Goal: Information Seeking & Learning: Learn about a topic

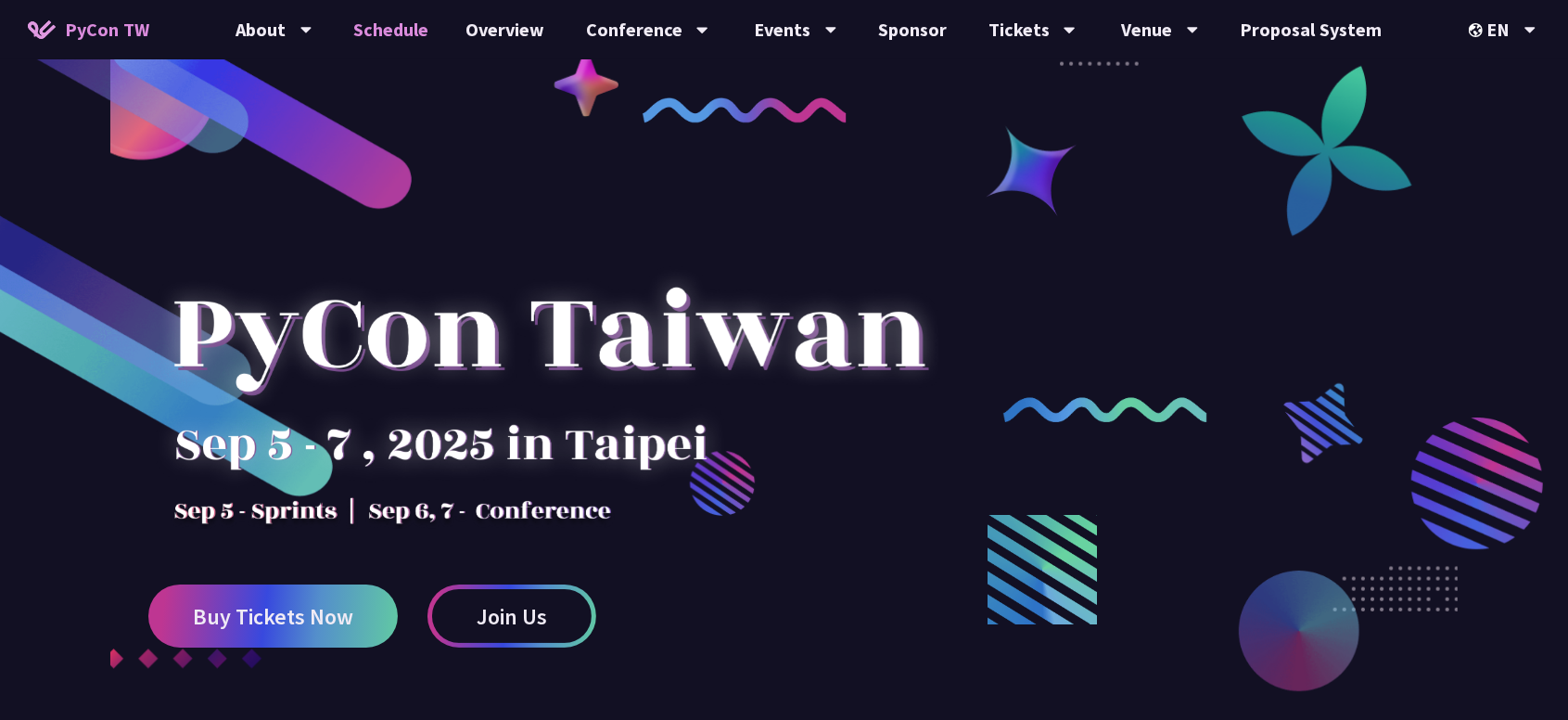
click at [413, 22] on link "Schedule" at bounding box center [391, 30] width 112 height 59
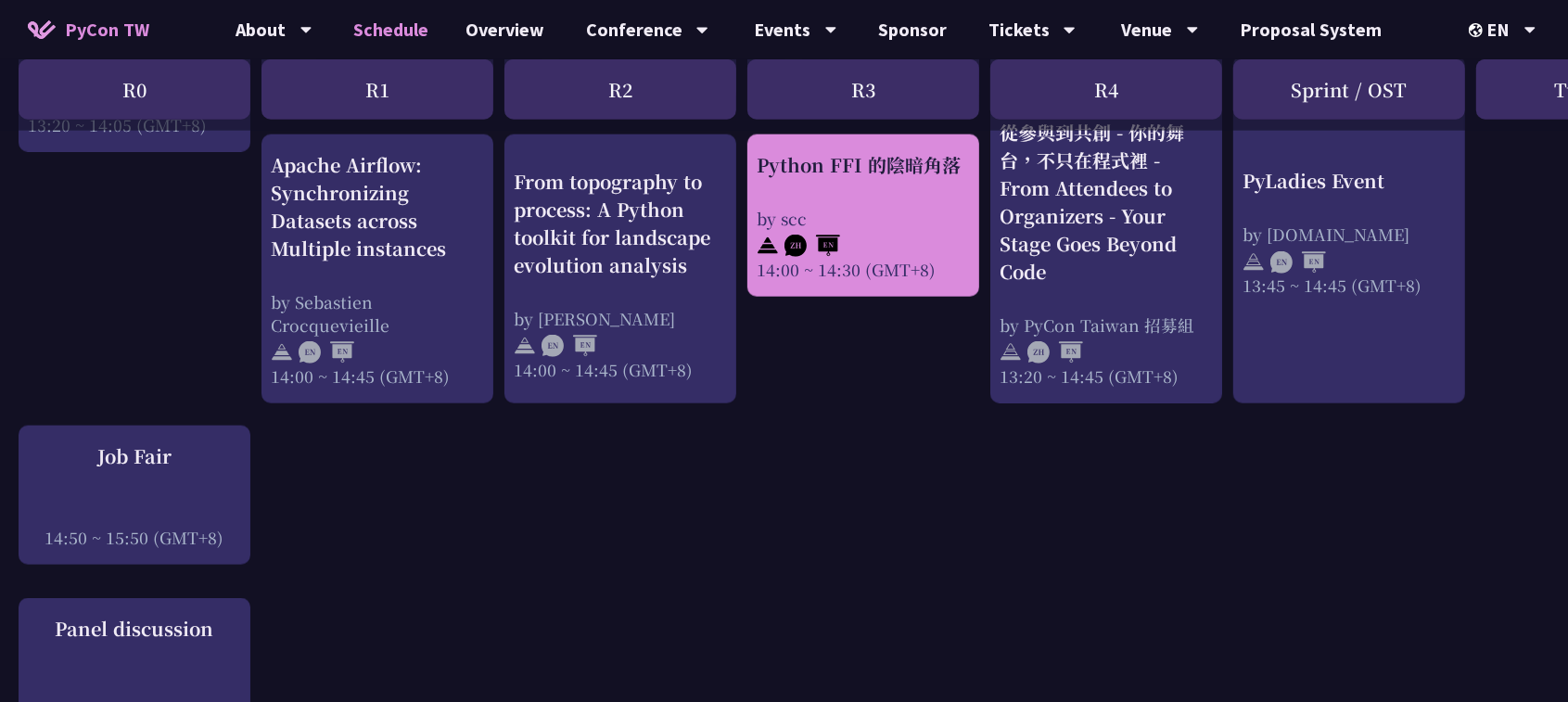
scroll to position [1808, 0]
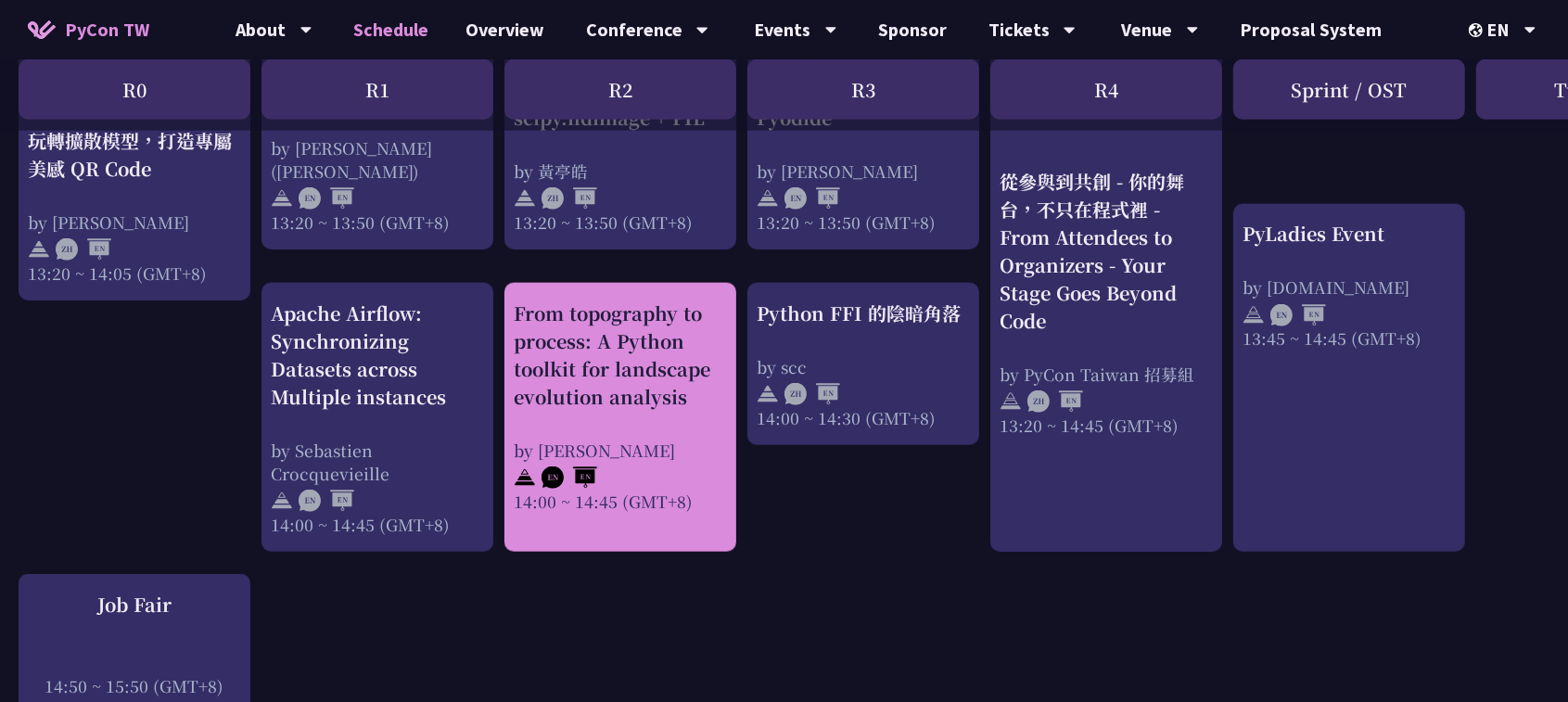
click at [533, 325] on div "From topography to process: A Python toolkit for landscape evolution analysis" at bounding box center [620, 355] width 213 height 111
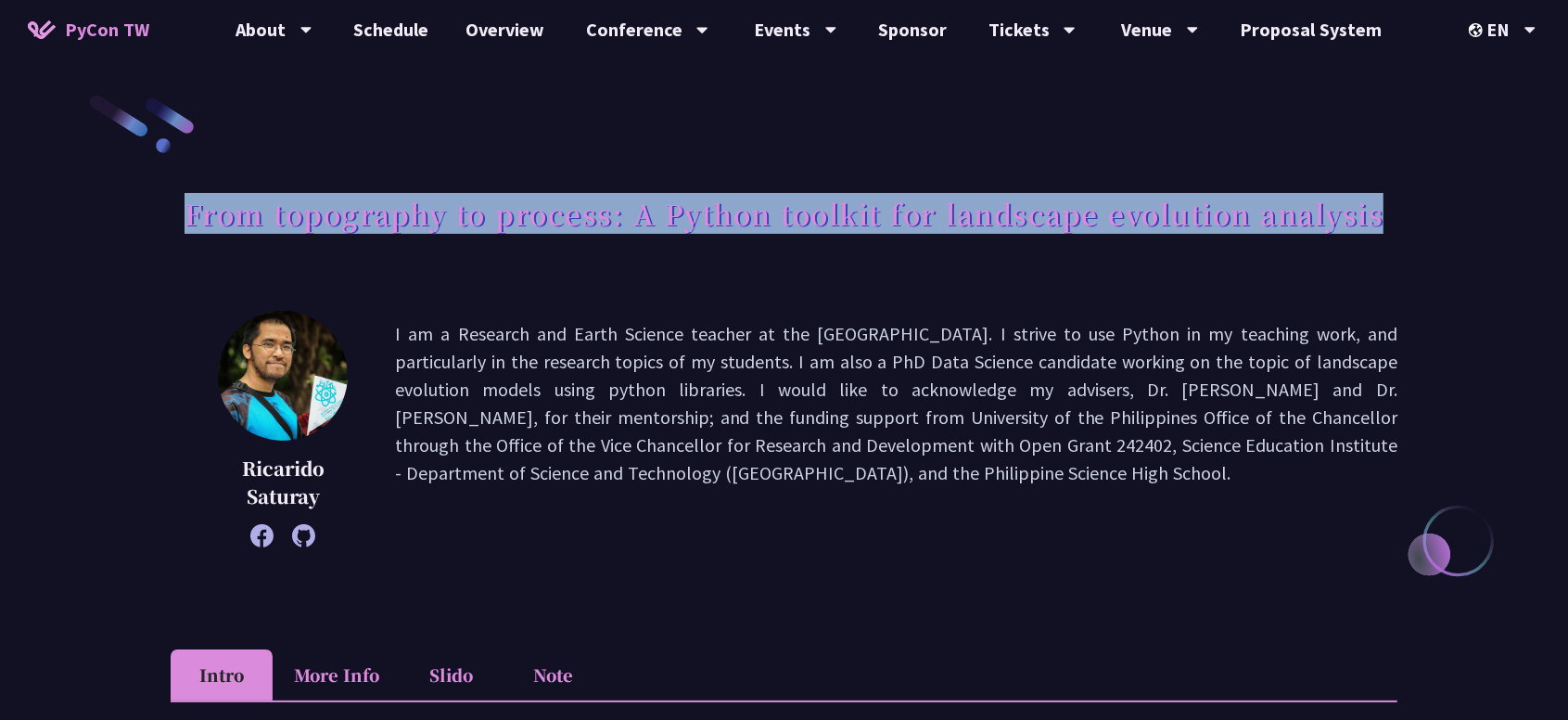
drag, startPoint x: 187, startPoint y: 210, endPoint x: 1435, endPoint y: 220, distance: 1248.0
copy h1 "From topography to process: A Python toolkit for landscape evolution analysis"
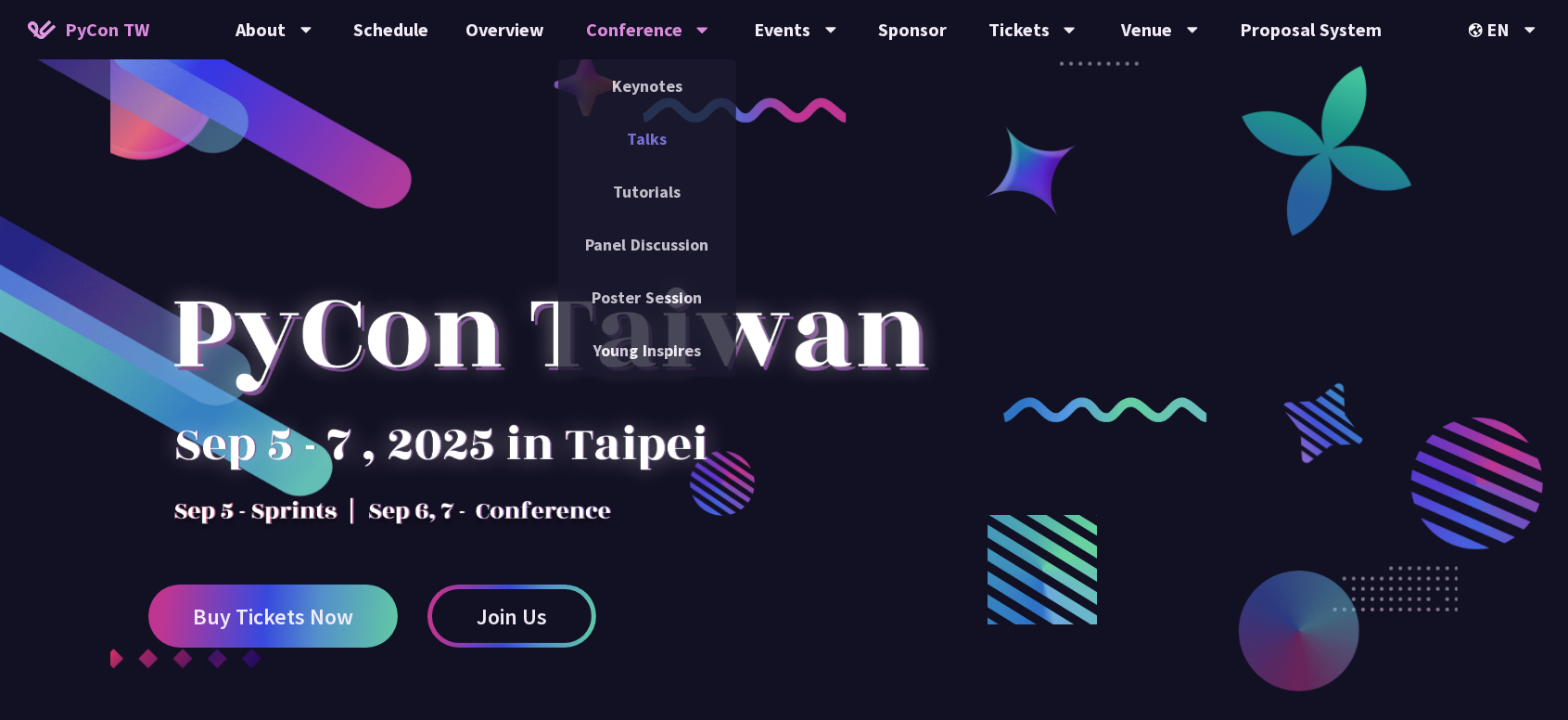
click at [660, 141] on link "Talks" at bounding box center [647, 139] width 178 height 43
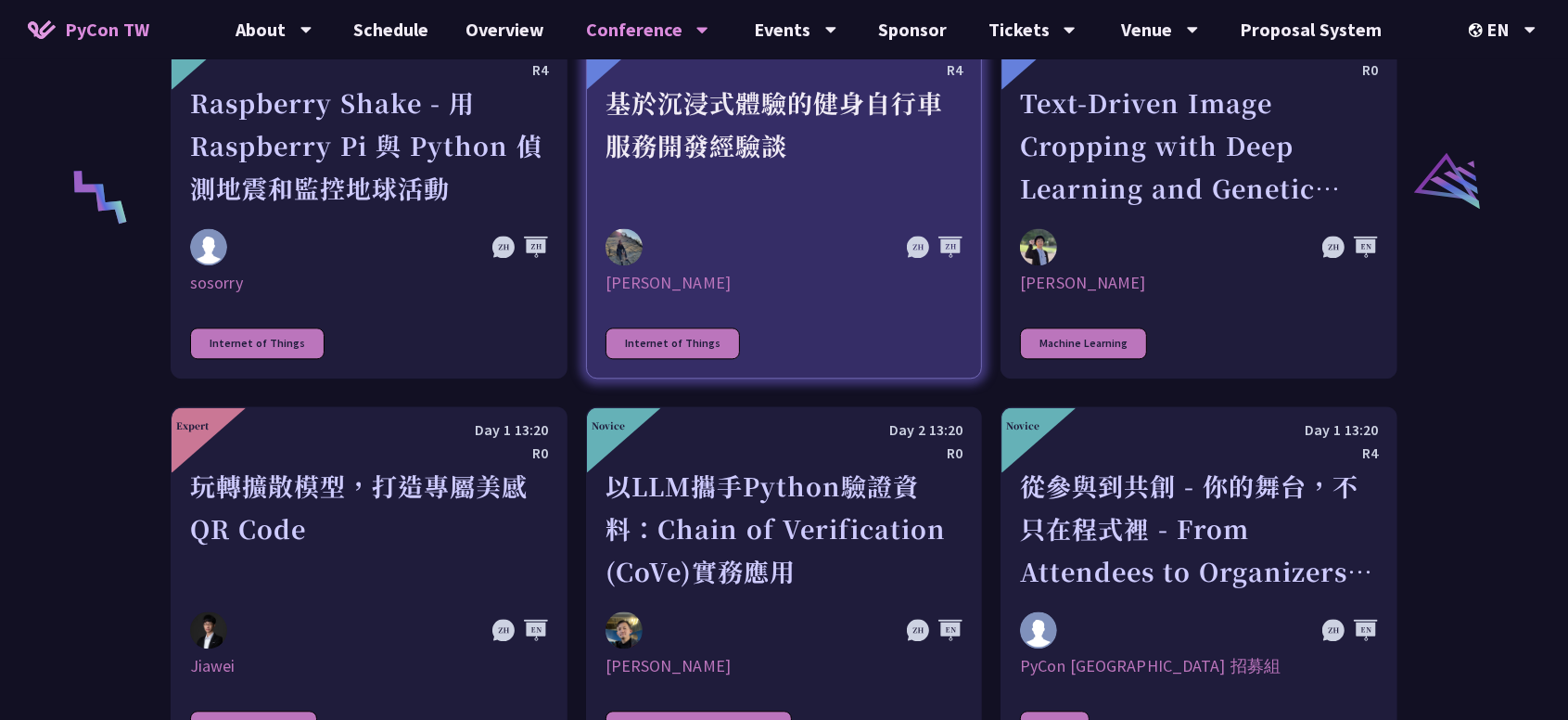
scroll to position [3479, 0]
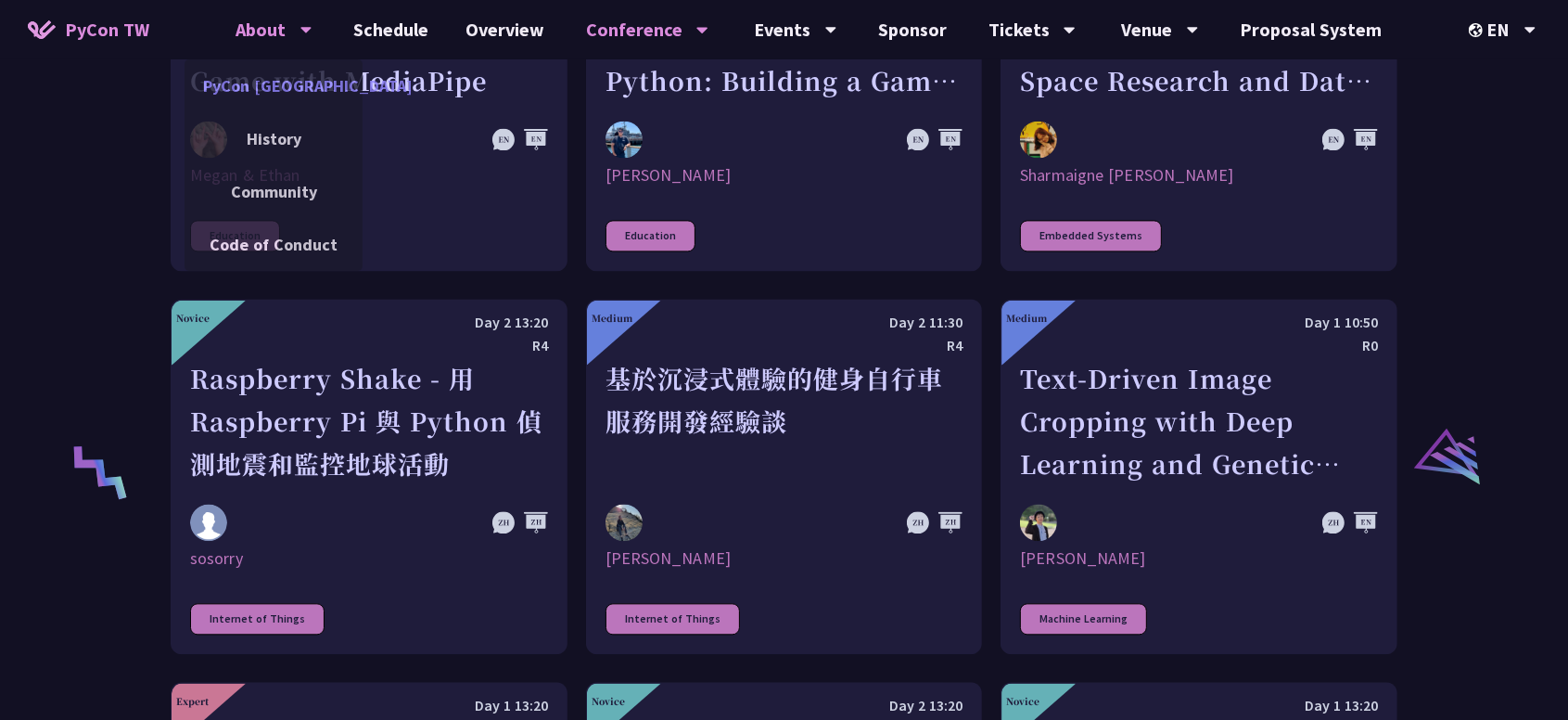
click at [287, 90] on link "PyCon [GEOGRAPHIC_DATA]" at bounding box center [273, 86] width 178 height 43
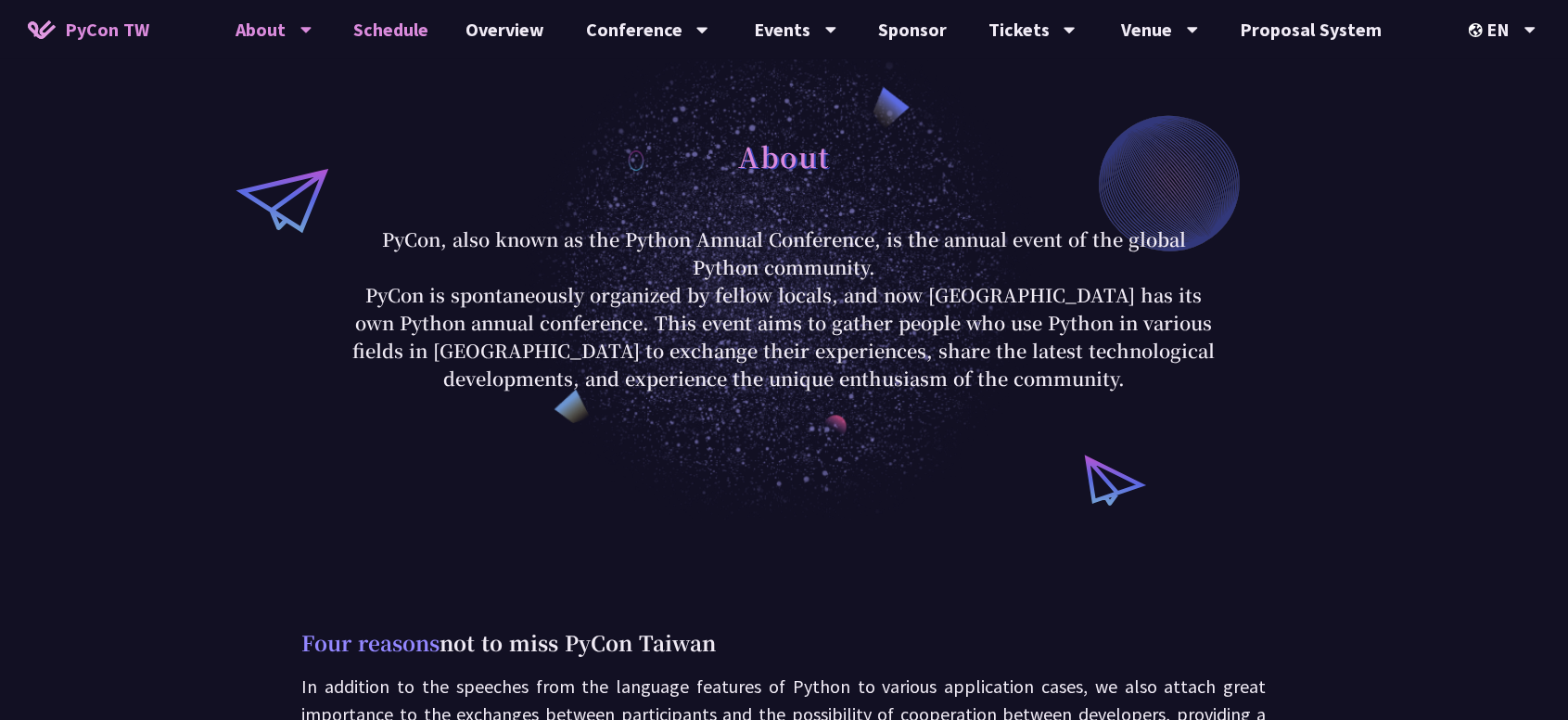
click at [389, 29] on link "Schedule" at bounding box center [391, 30] width 112 height 59
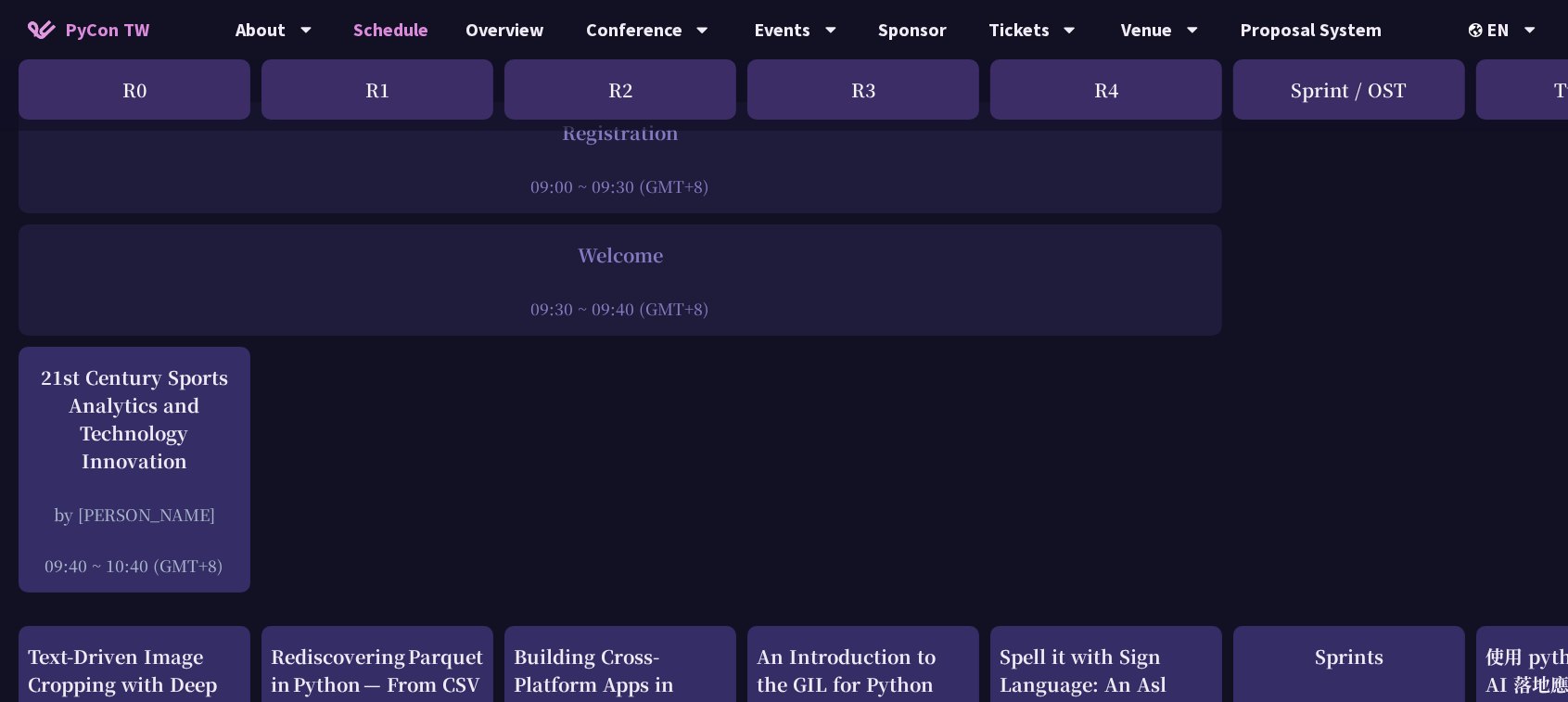
scroll to position [278, 0]
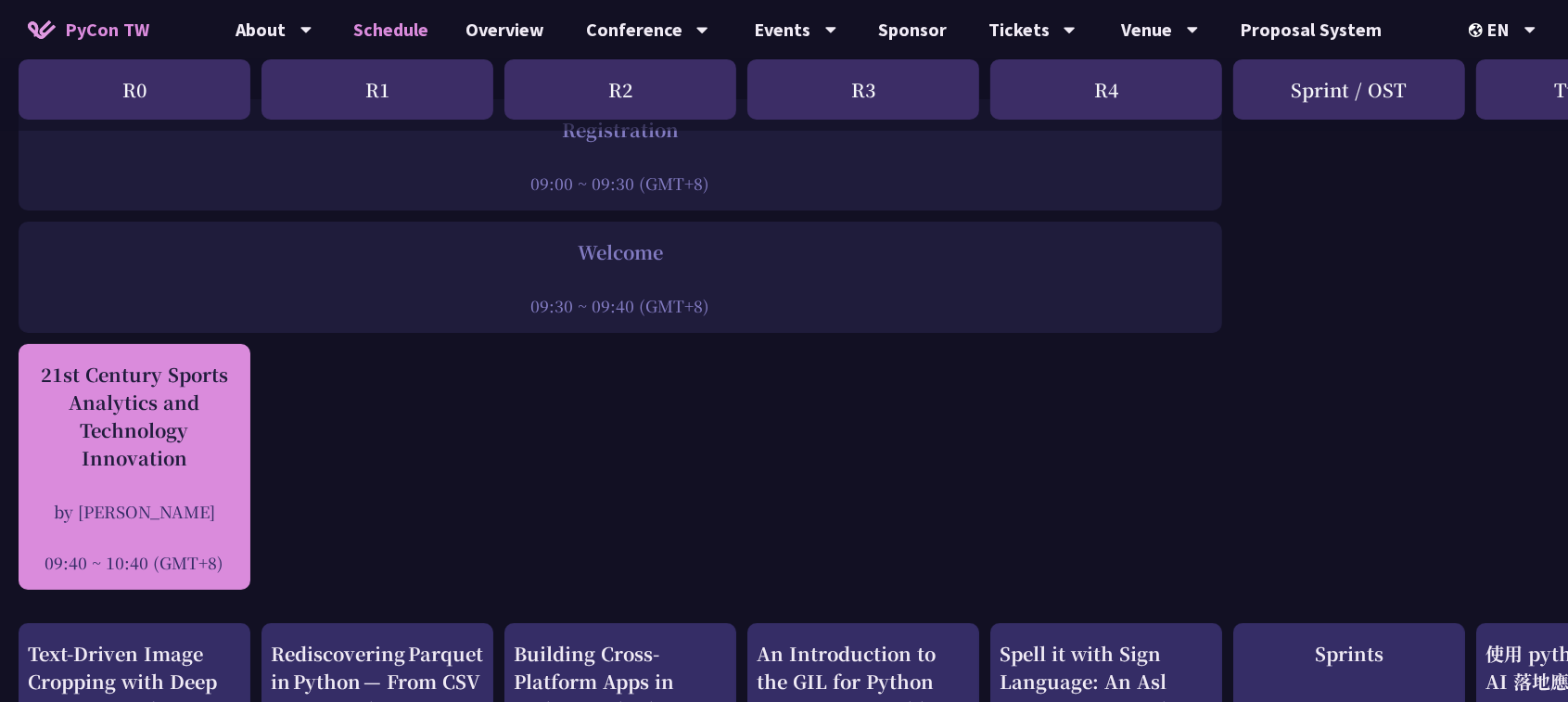
click at [203, 439] on div "21st Century Sports Analytics and Technology Innovation" at bounding box center [134, 416] width 213 height 111
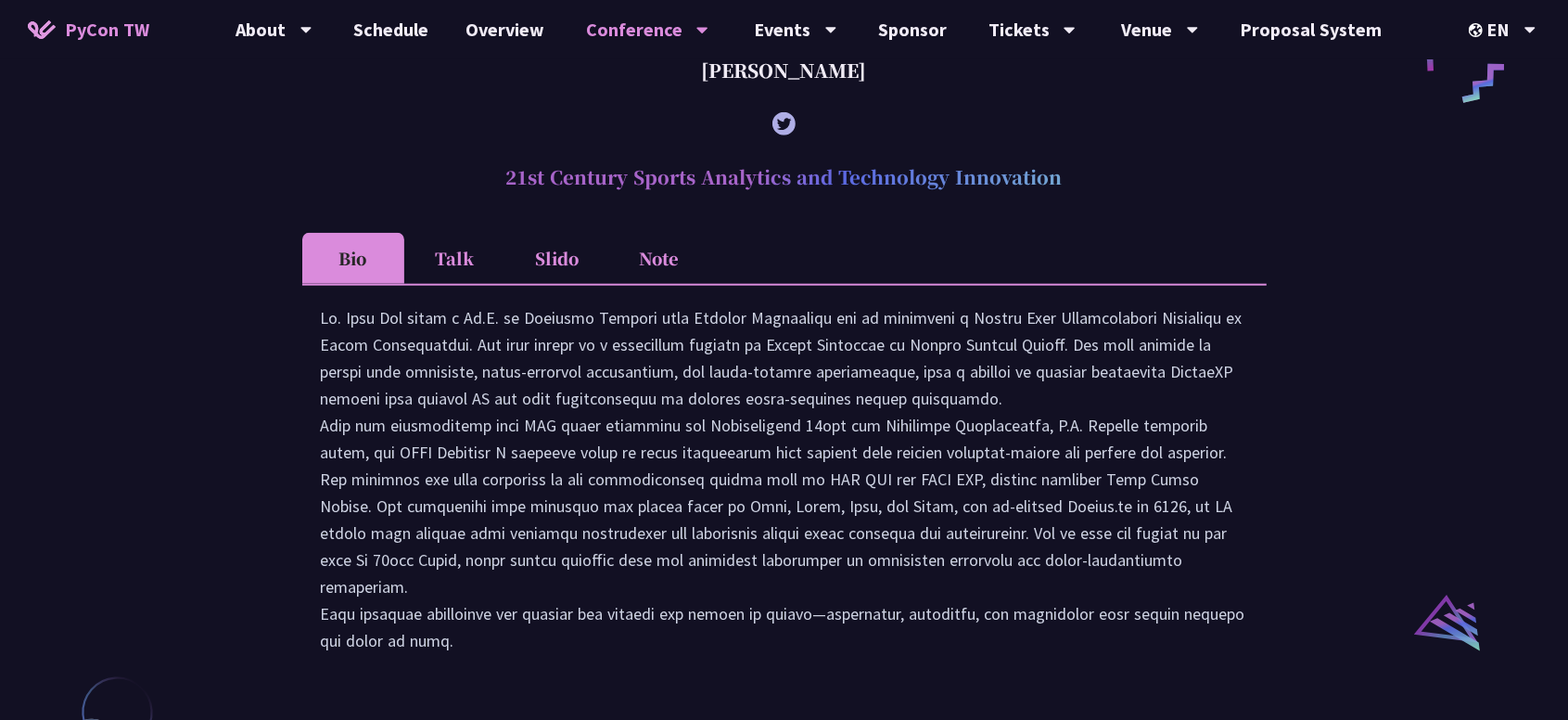
scroll to position [1657, 0]
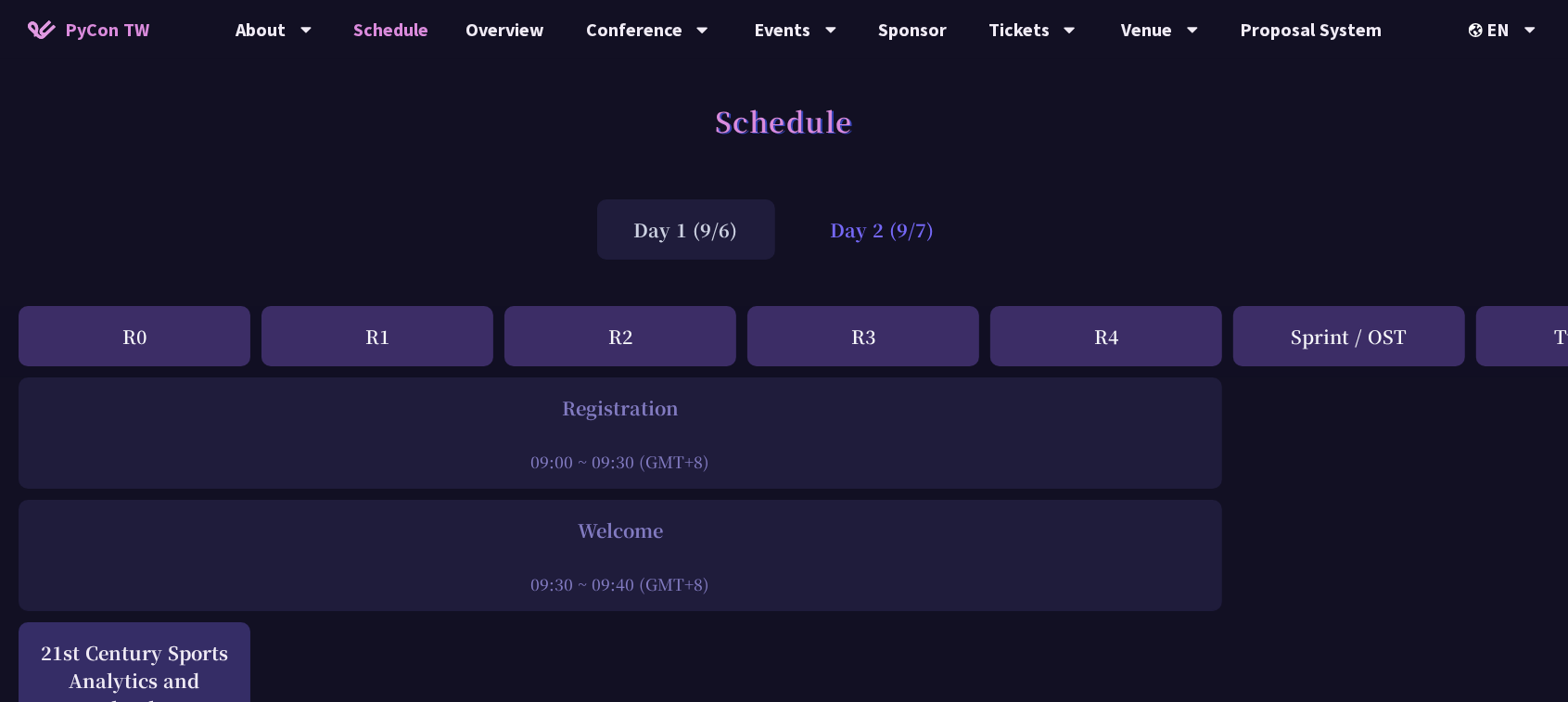
click at [855, 218] on div "Day 2 (9/7)" at bounding box center [882, 229] width 178 height 60
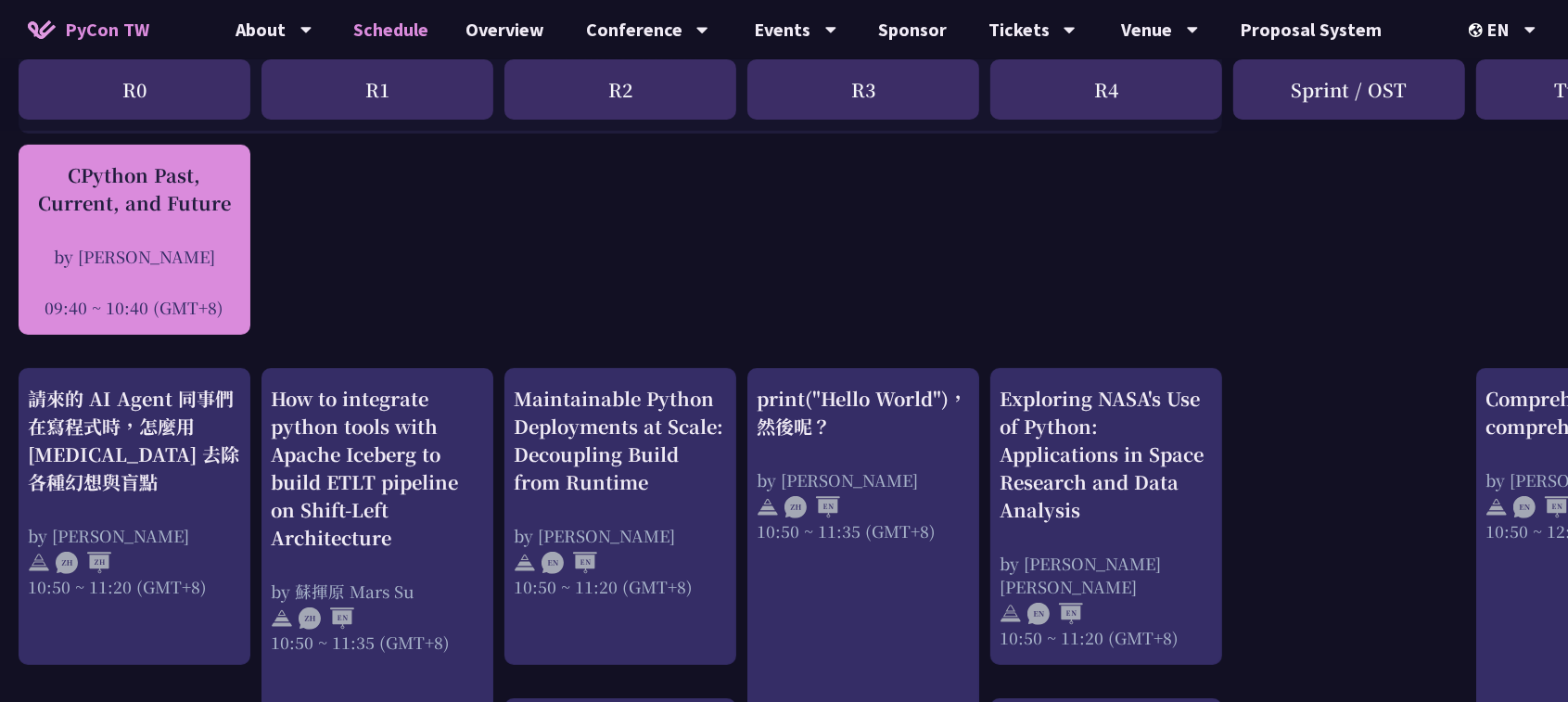
scroll to position [417, 0]
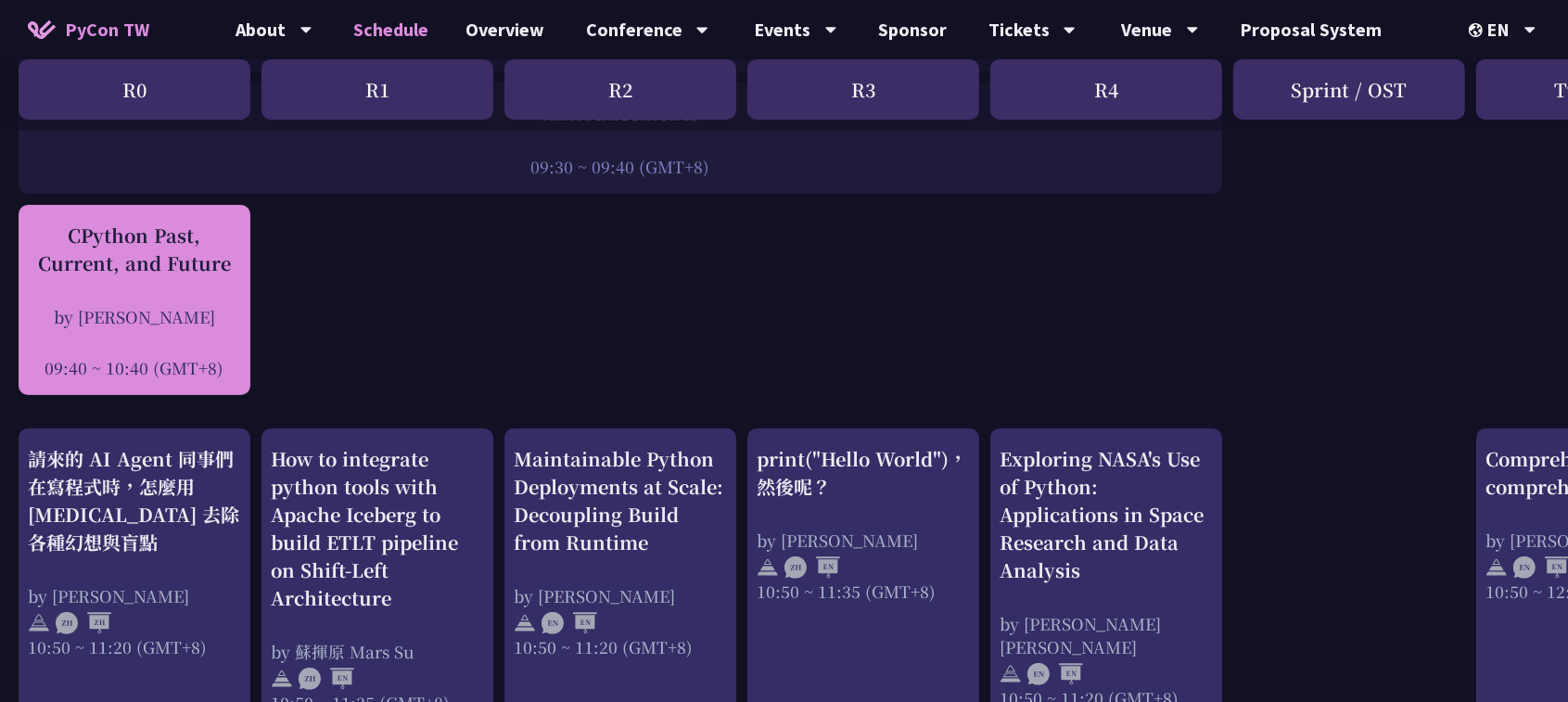
click at [145, 299] on div "CPython Past, Current, and Future by Donghee Na 09:40 ~ 10:40 (GMT+8)" at bounding box center [134, 300] width 213 height 157
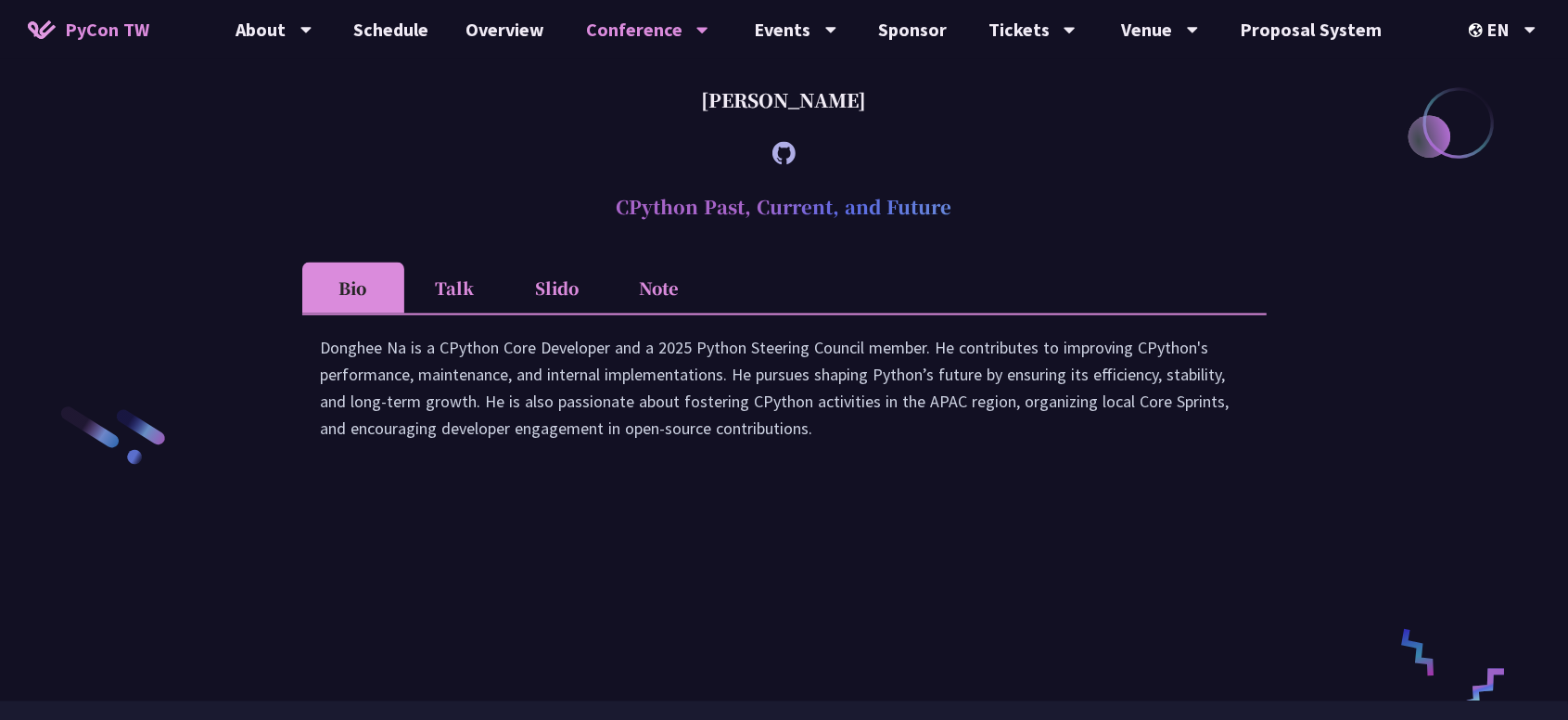
scroll to position [2601, 0]
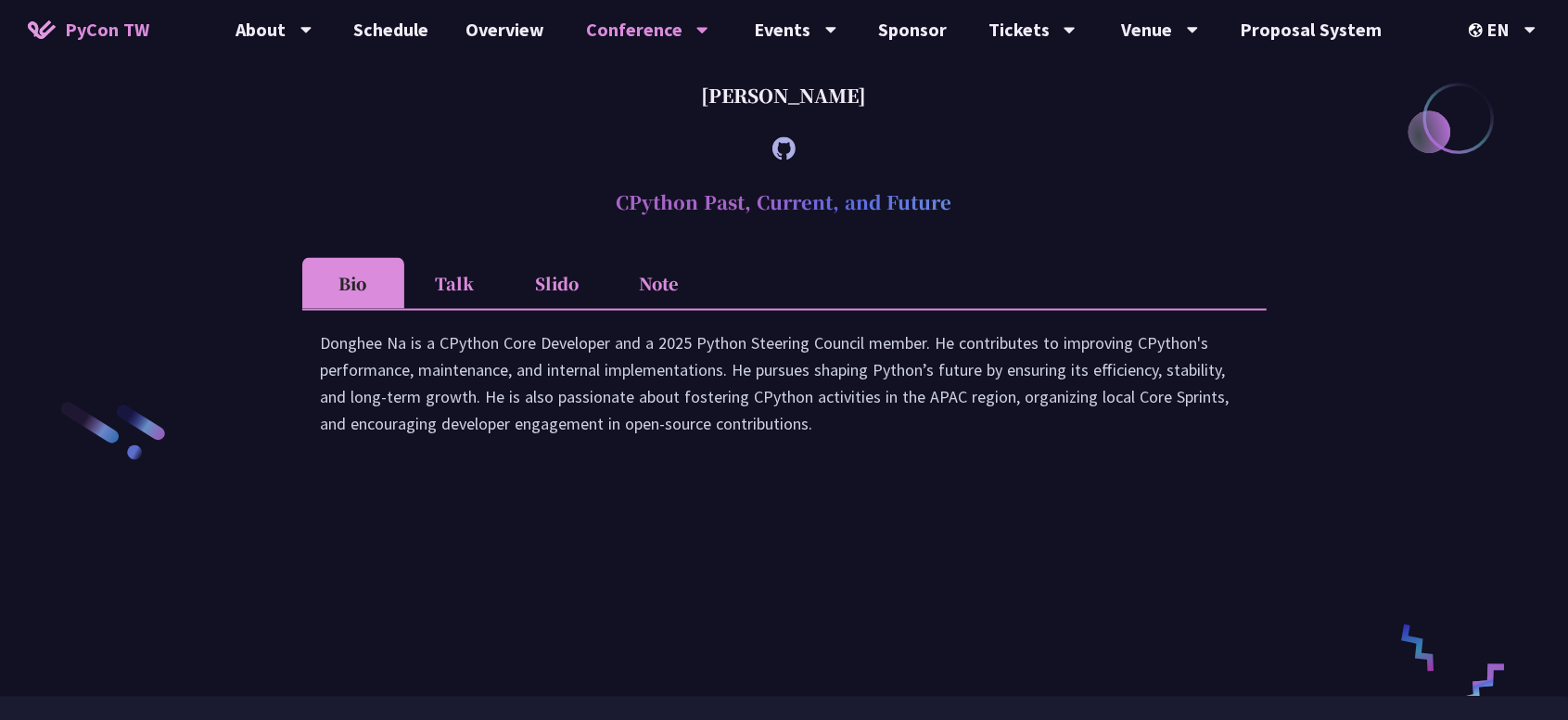
click at [464, 309] on li "Talk" at bounding box center [455, 283] width 102 height 51
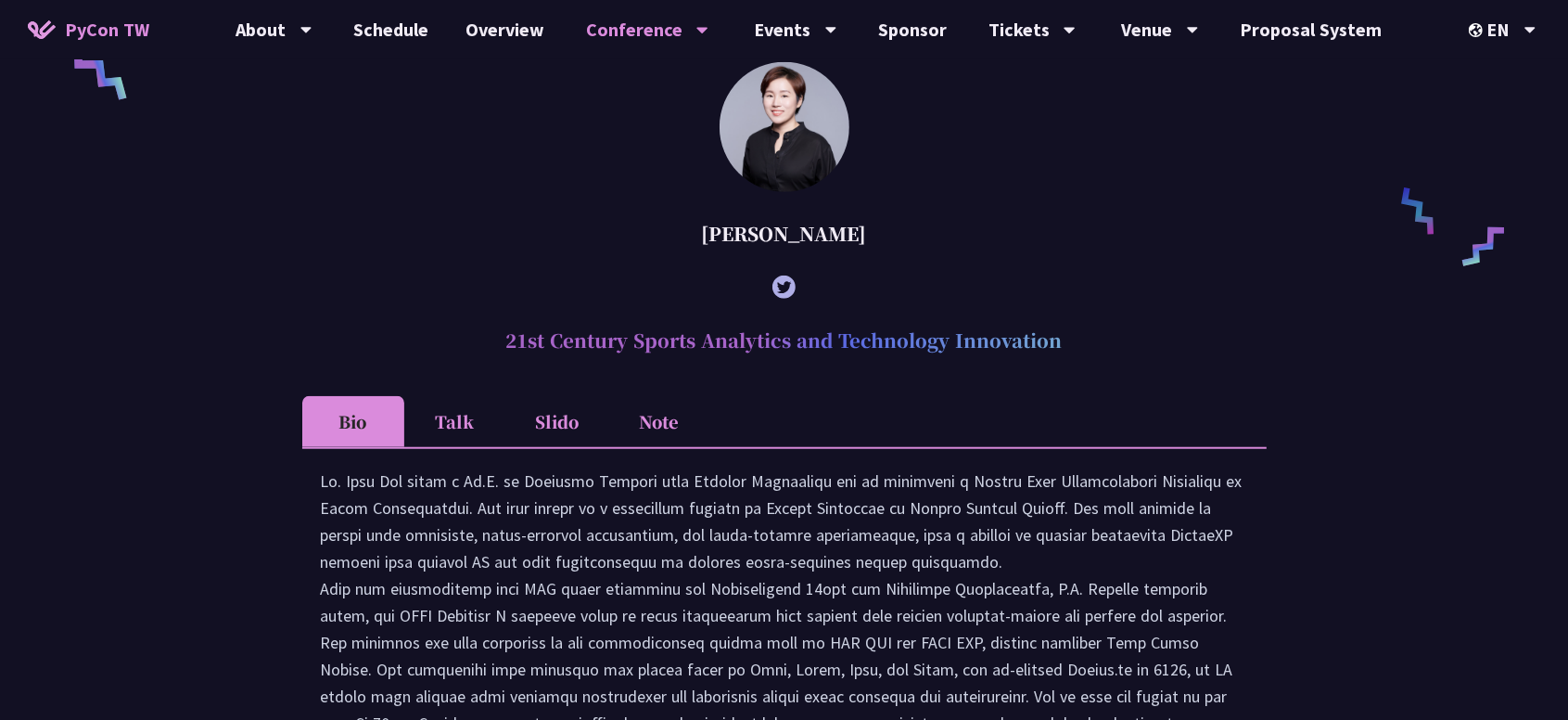
scroll to position [1627, 0]
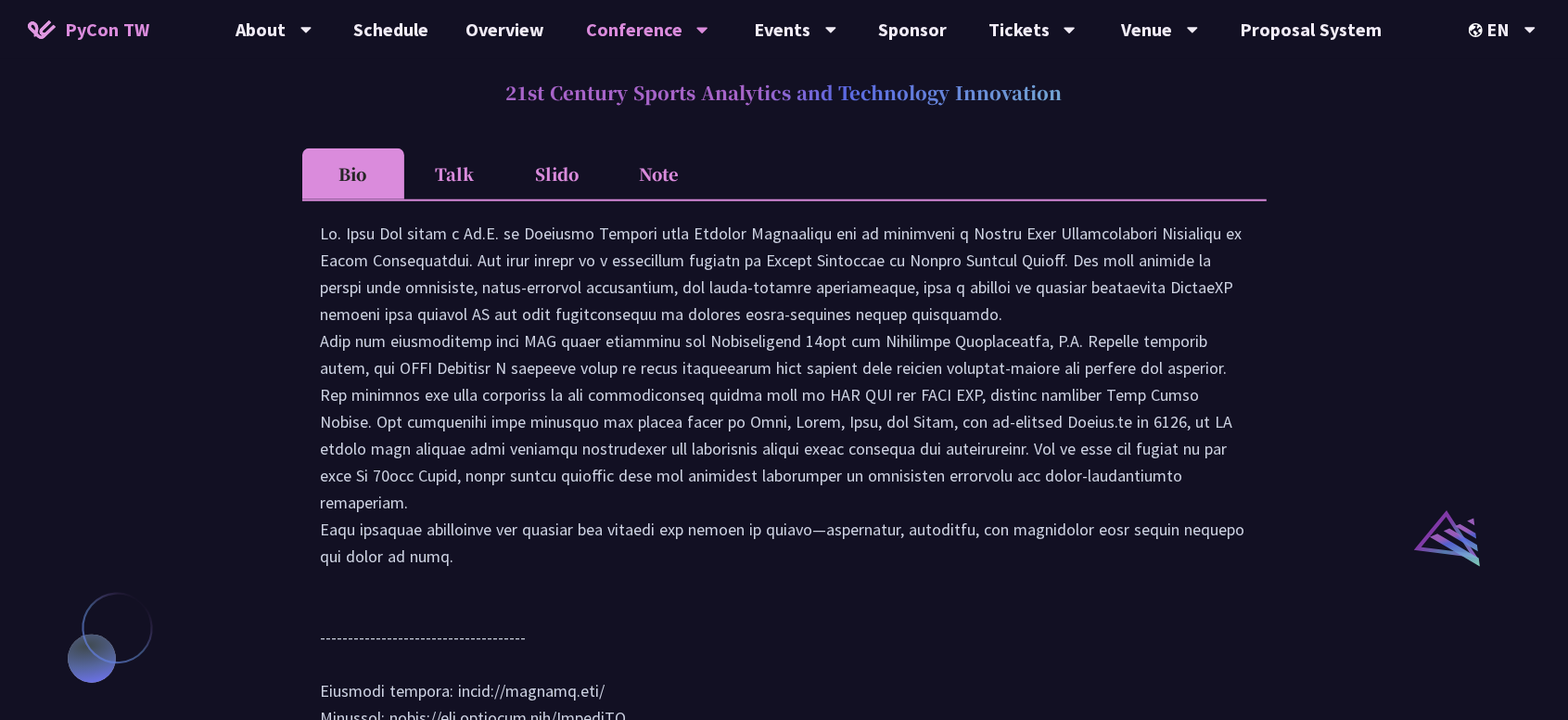
click at [460, 200] on li "Talk" at bounding box center [455, 174] width 102 height 51
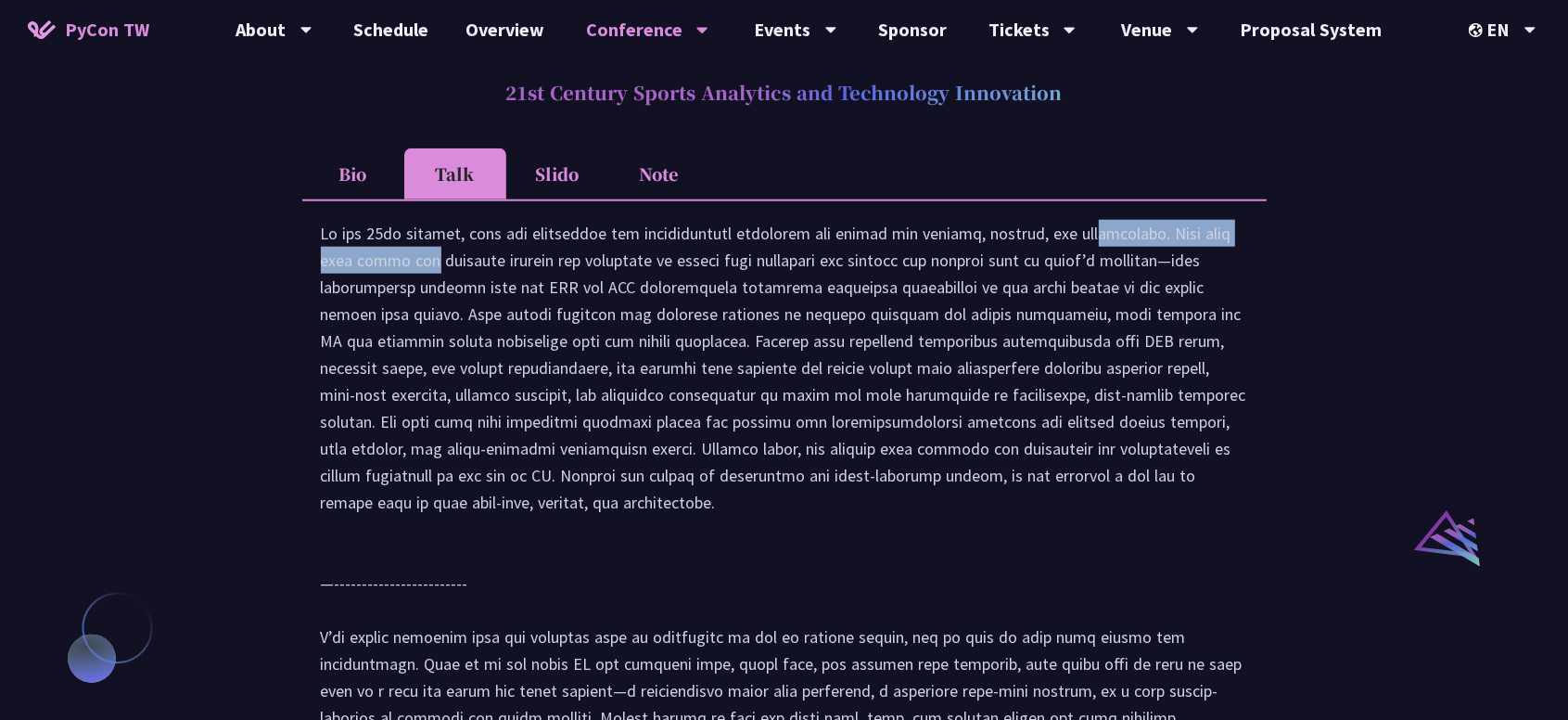
drag, startPoint x: 924, startPoint y: 286, endPoint x: 1176, endPoint y: 289, distance: 252.0
click at [1176, 289] on div at bounding box center [784, 592] width 927 height 745
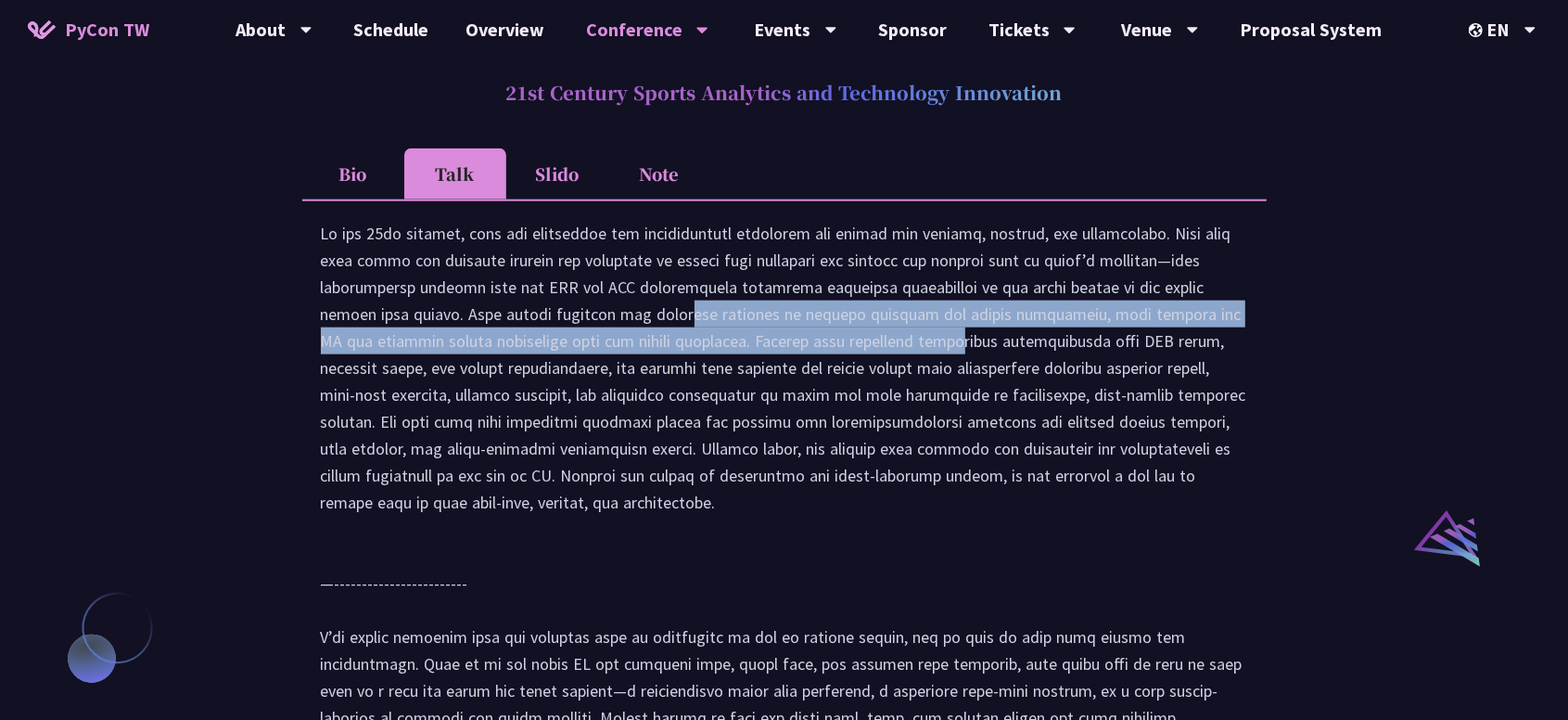
drag, startPoint x: 451, startPoint y: 371, endPoint x: 657, endPoint y: 405, distance: 208.8
click at [657, 405] on div at bounding box center [784, 592] width 927 height 745
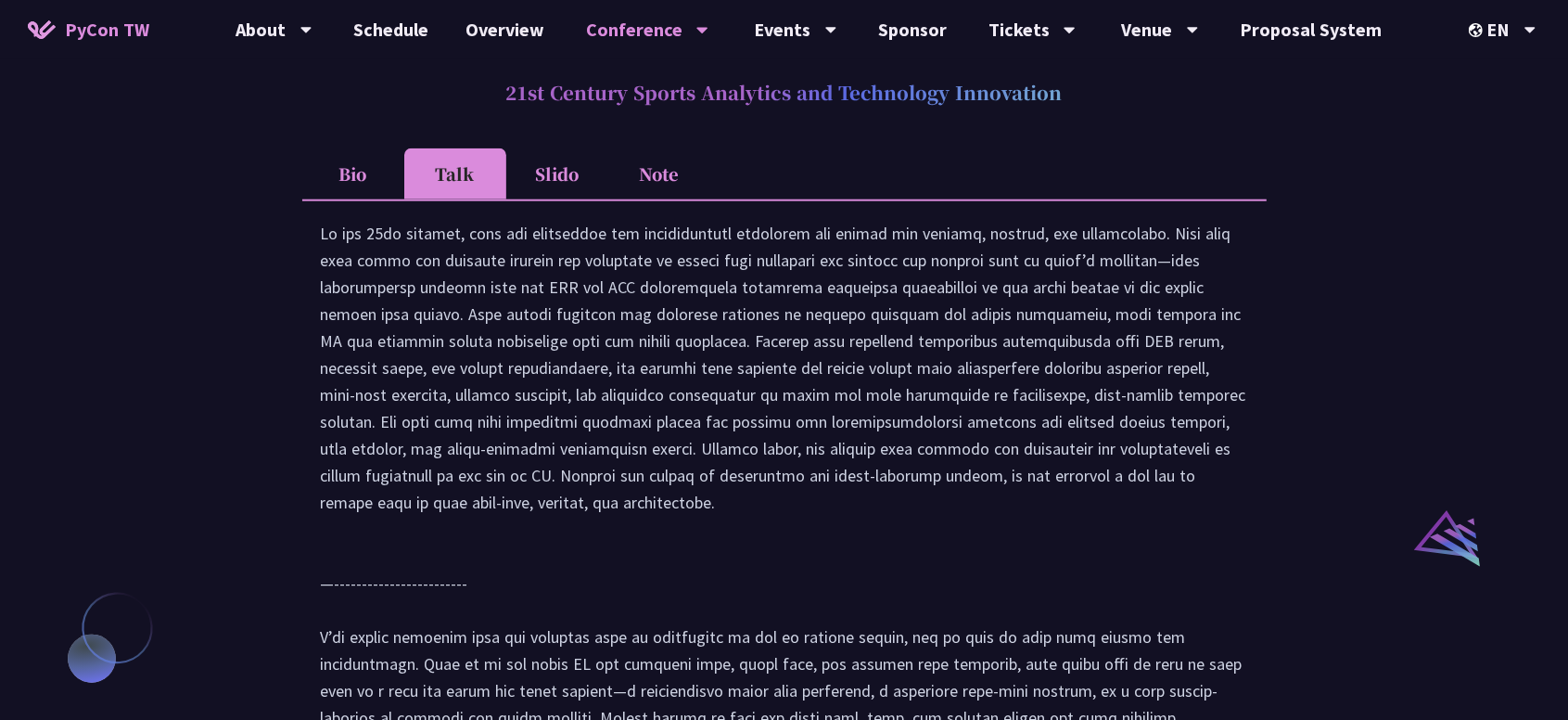
click at [562, 200] on li "Slido" at bounding box center [557, 174] width 102 height 51
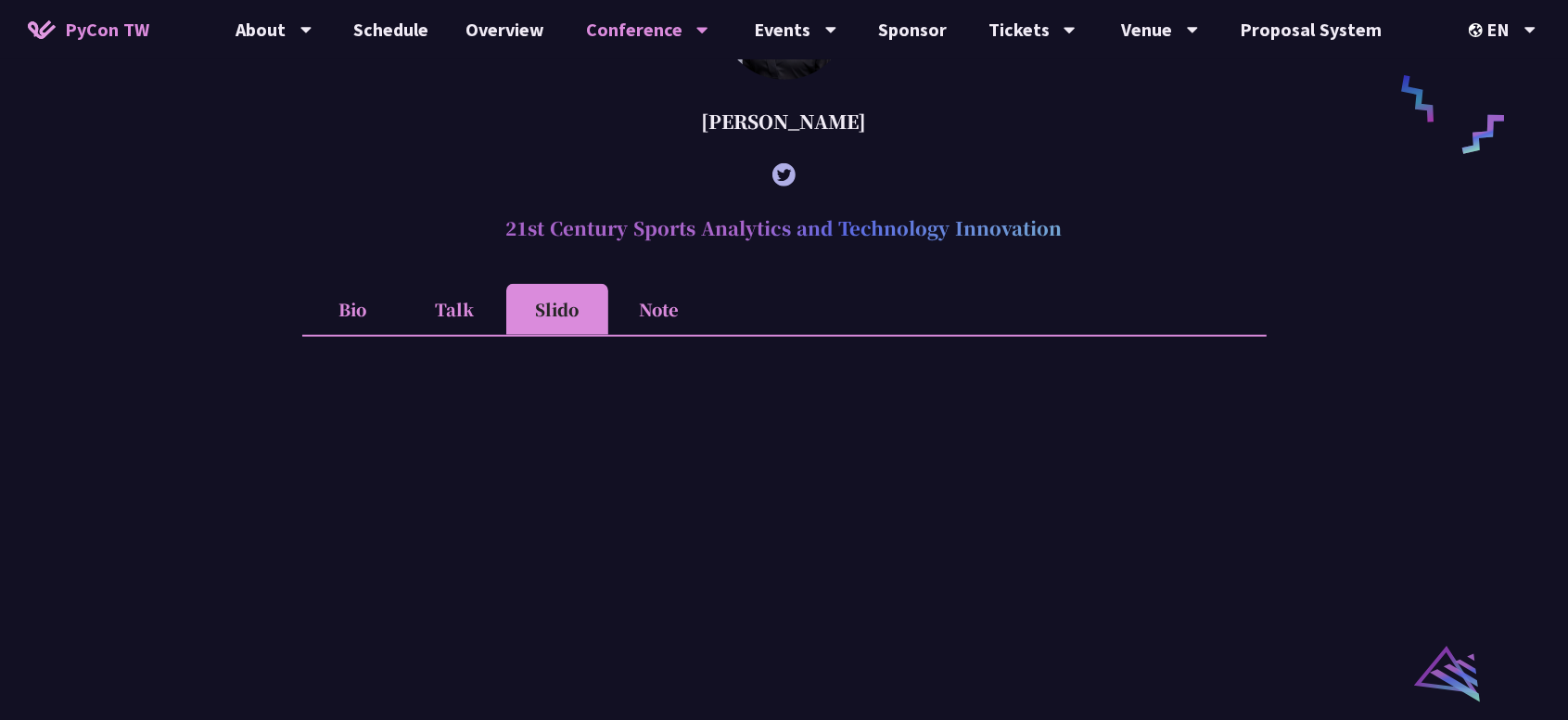
scroll to position [1487, 0]
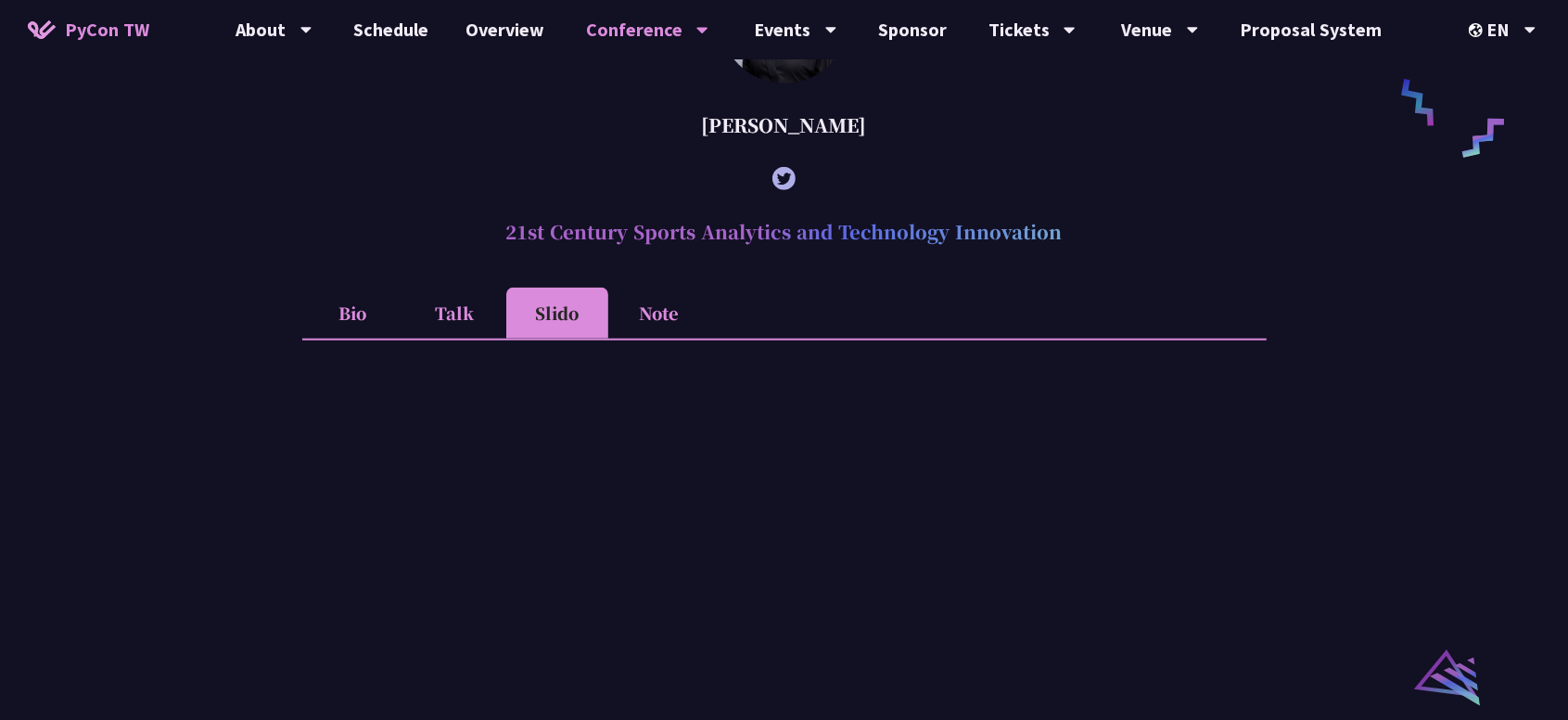
click at [650, 336] on li "Note" at bounding box center [660, 313] width 102 height 51
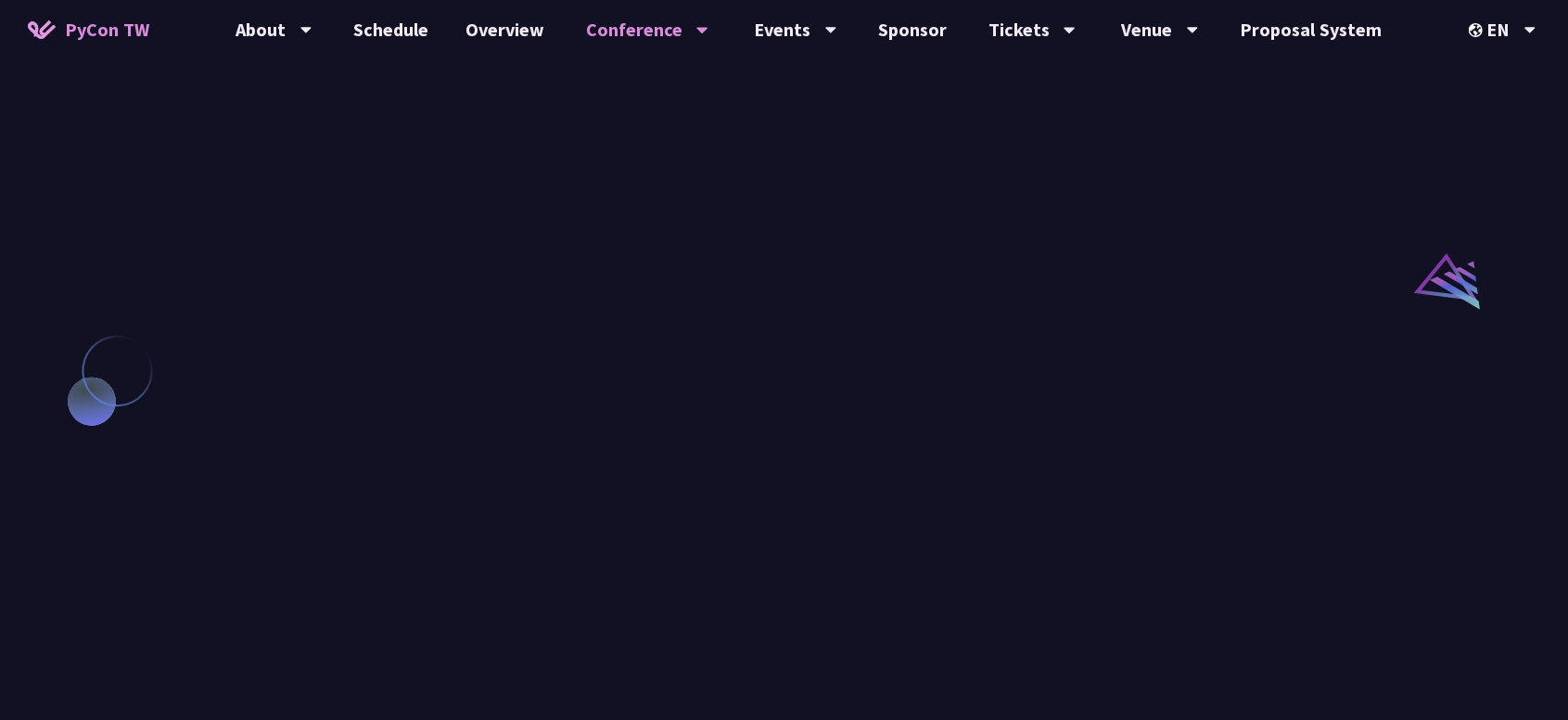
scroll to position [2044, 0]
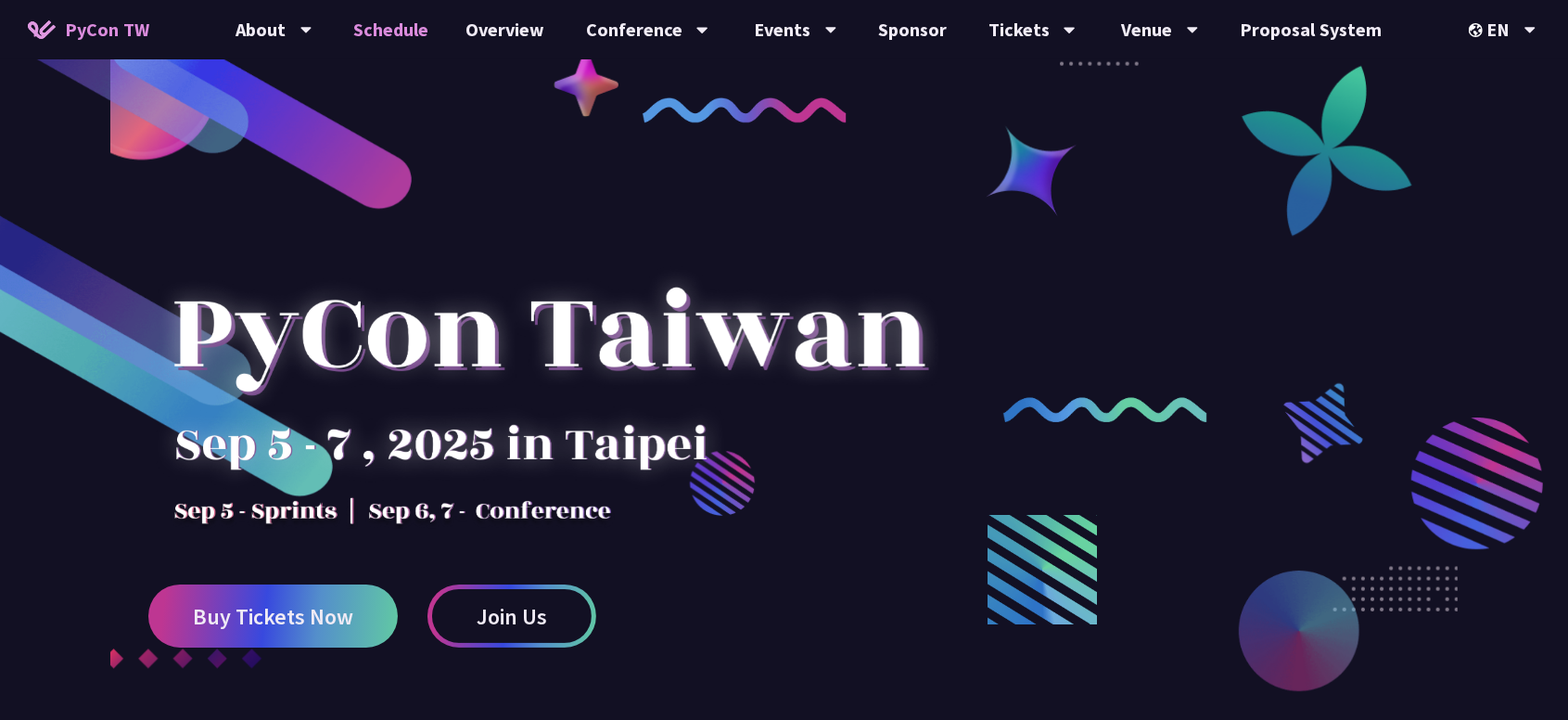
click at [410, 38] on link "Schedule" at bounding box center [391, 30] width 112 height 59
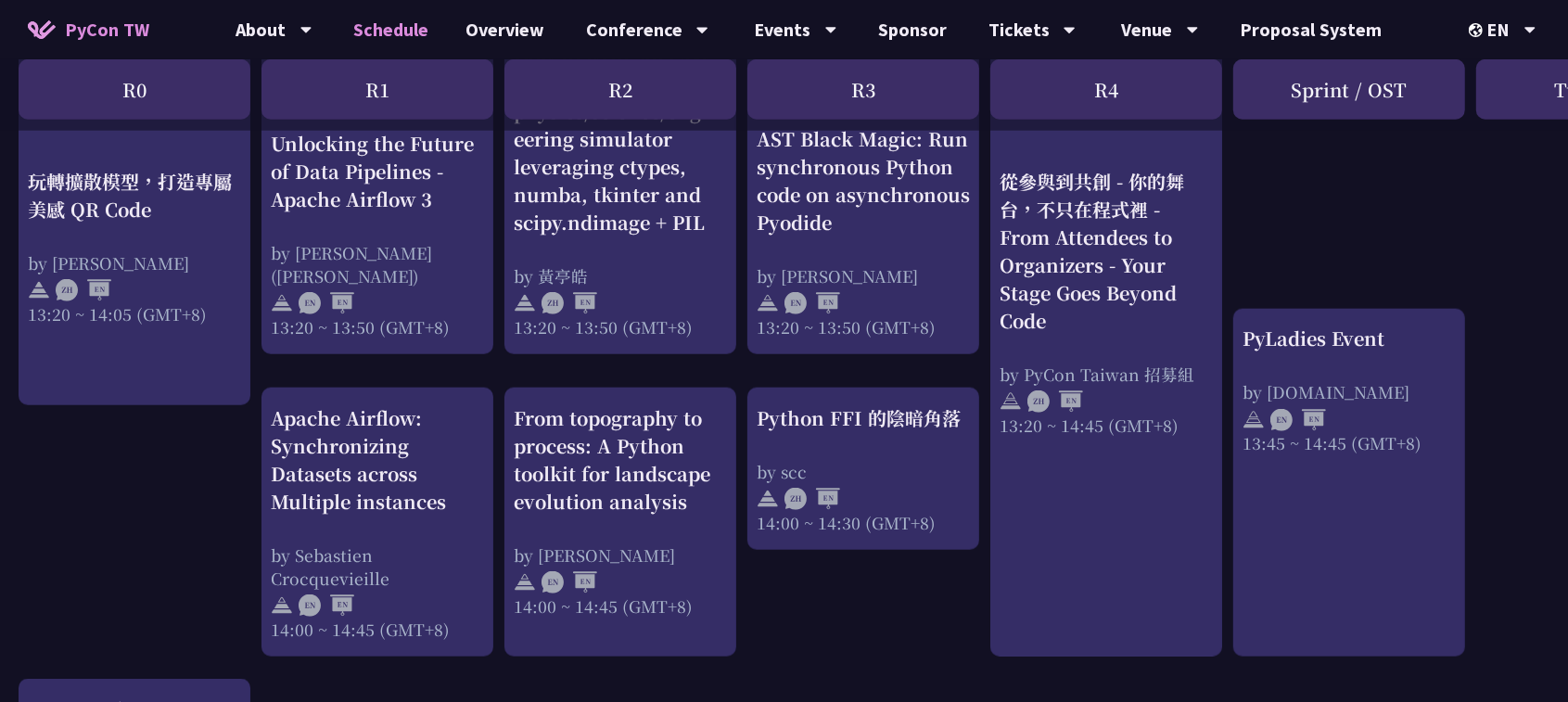
scroll to position [1948, 0]
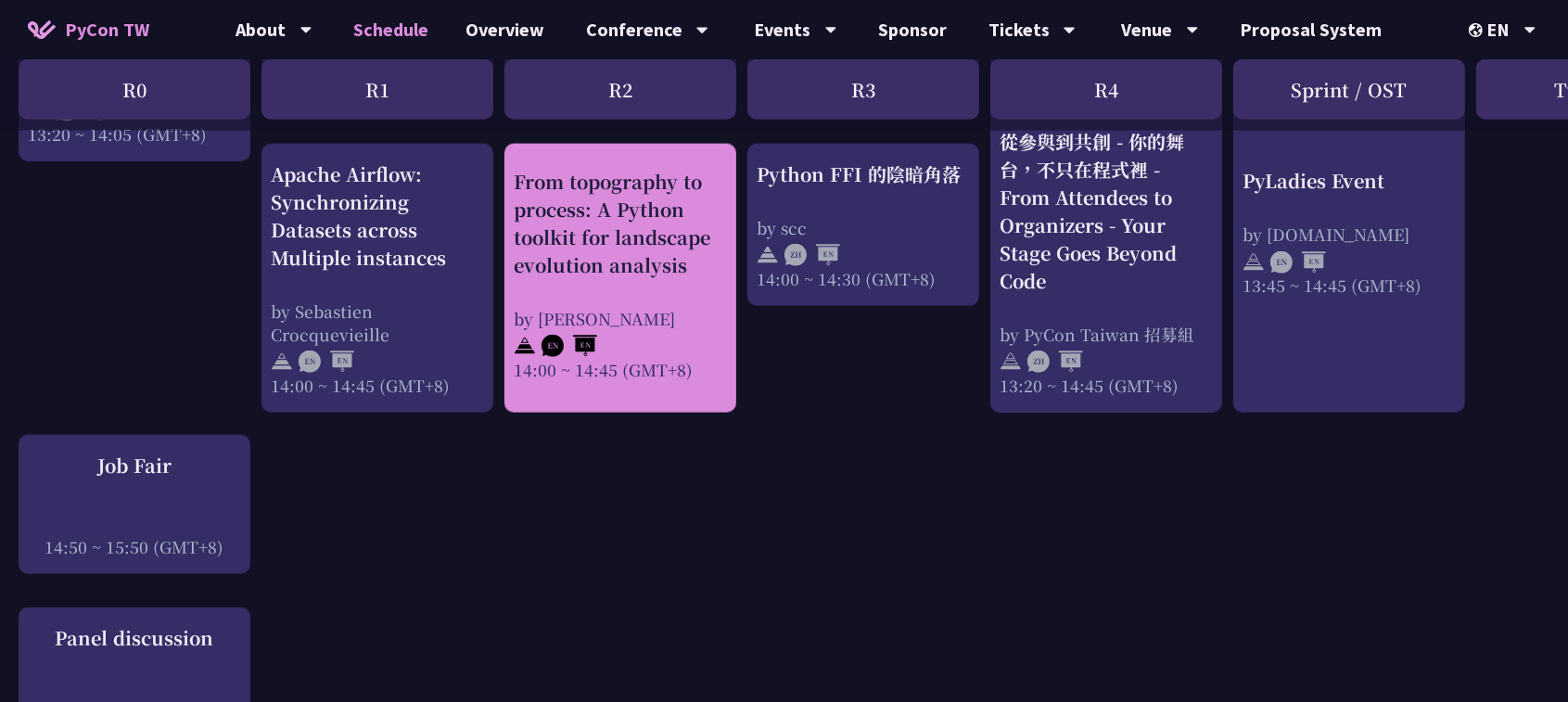
click at [641, 218] on div "From topography to process: A Python toolkit for landscape evolution analysis" at bounding box center [620, 222] width 213 height 111
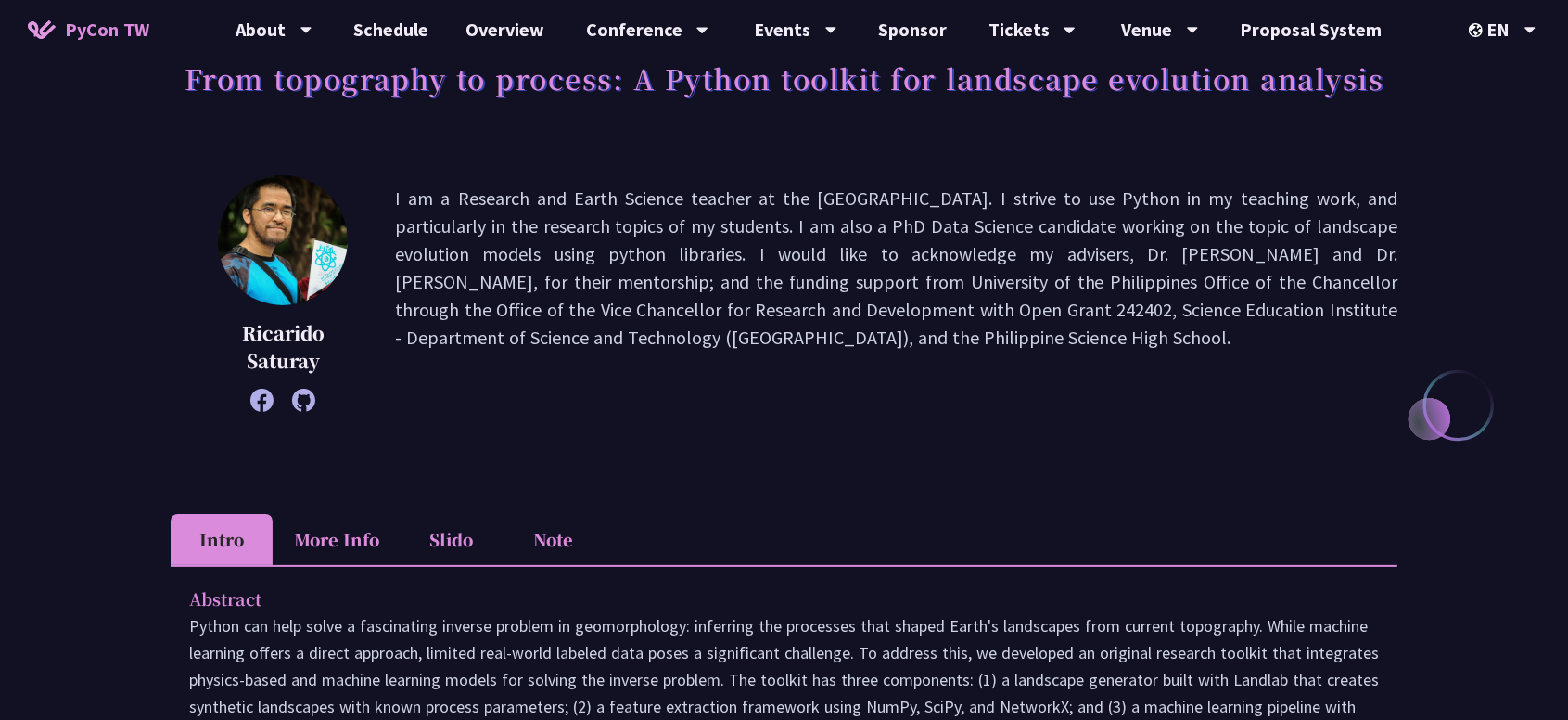
scroll to position [417, 0]
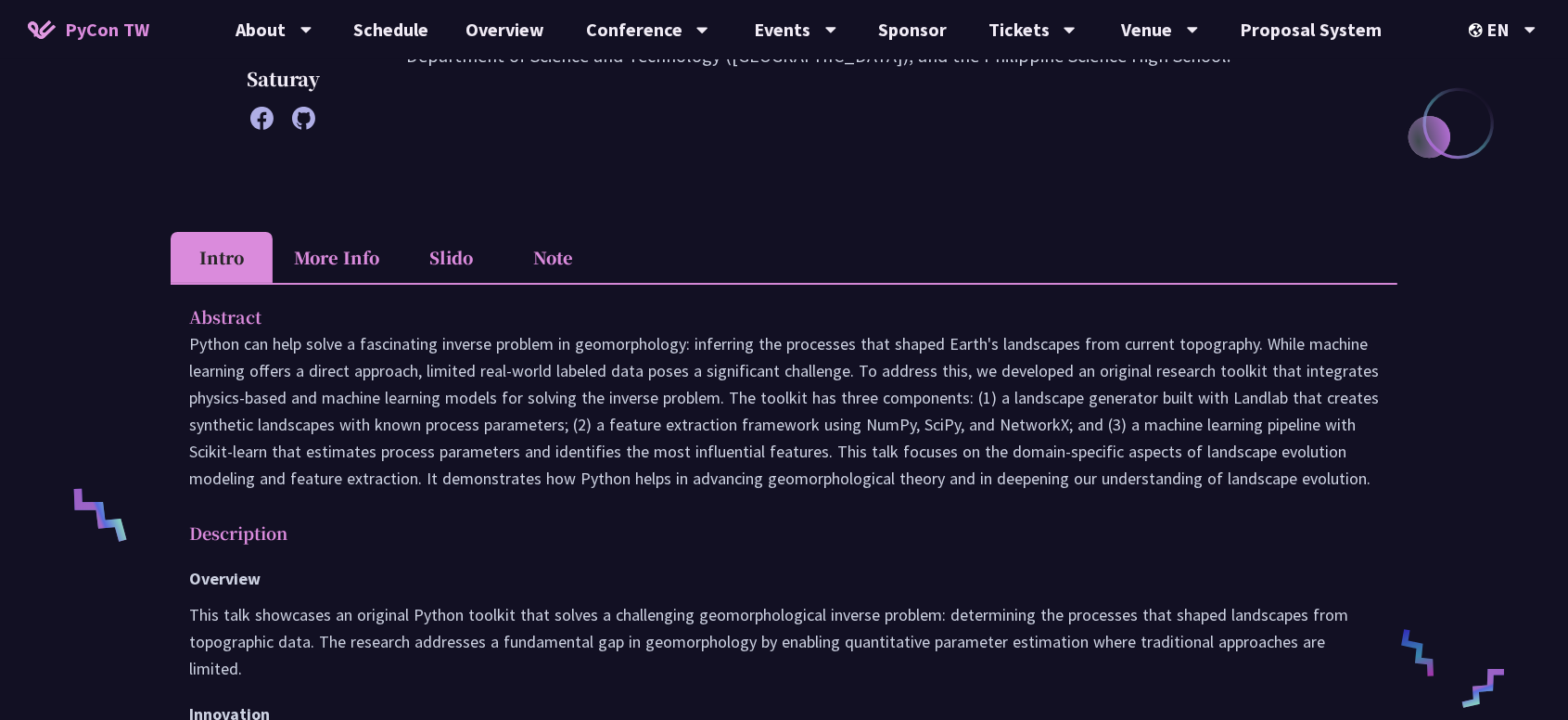
click at [566, 246] on li "Note" at bounding box center [553, 258] width 102 height 51
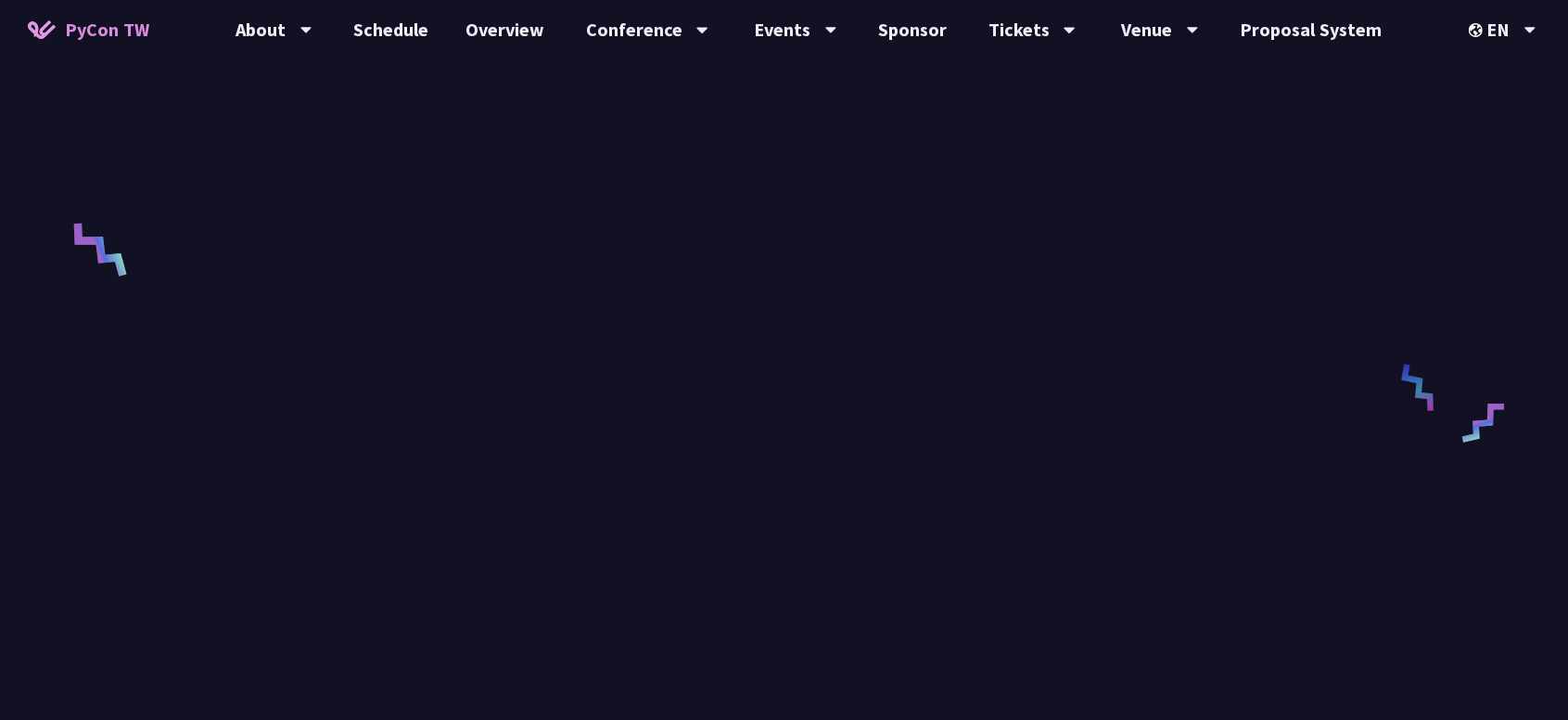
scroll to position [695, 0]
click at [411, 34] on link "Schedule" at bounding box center [391, 30] width 112 height 59
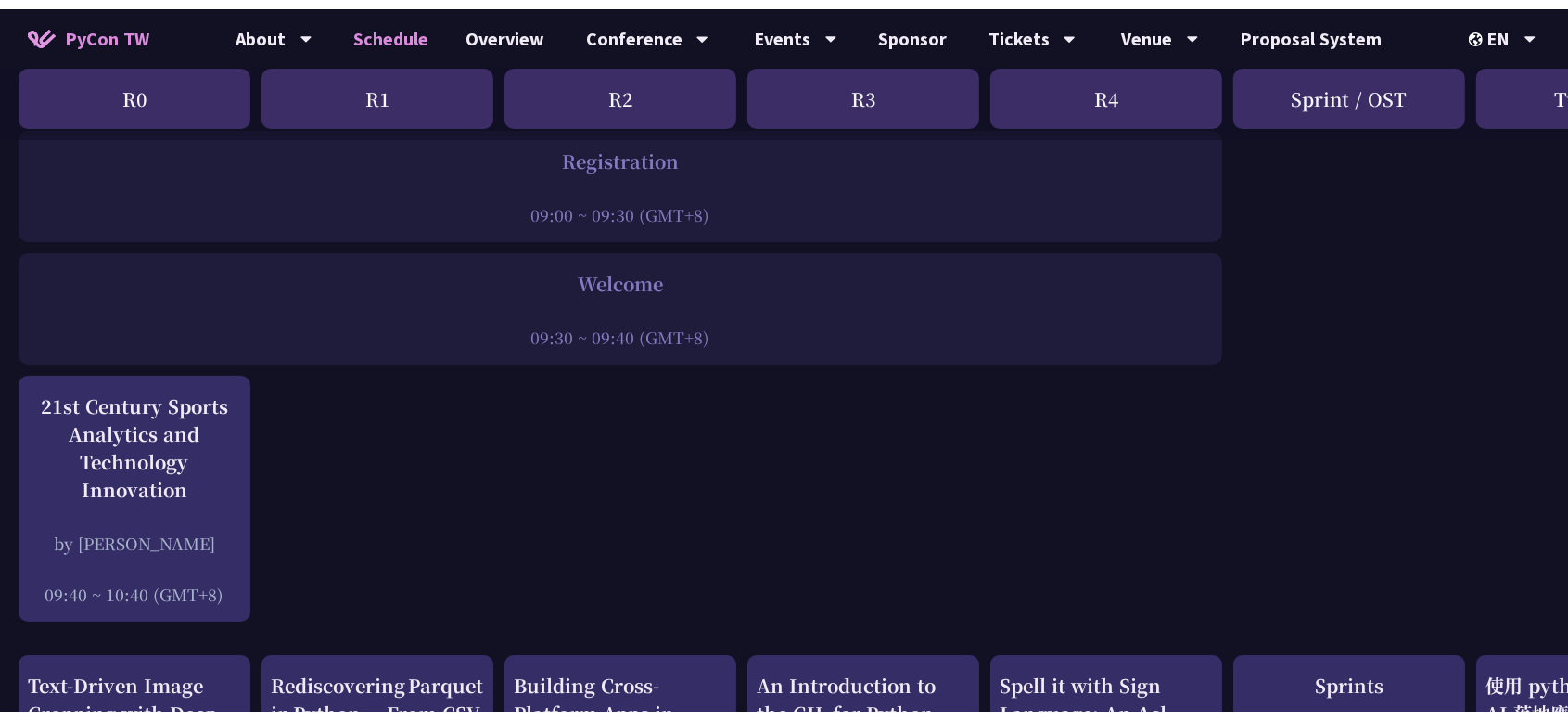
scroll to position [417, 0]
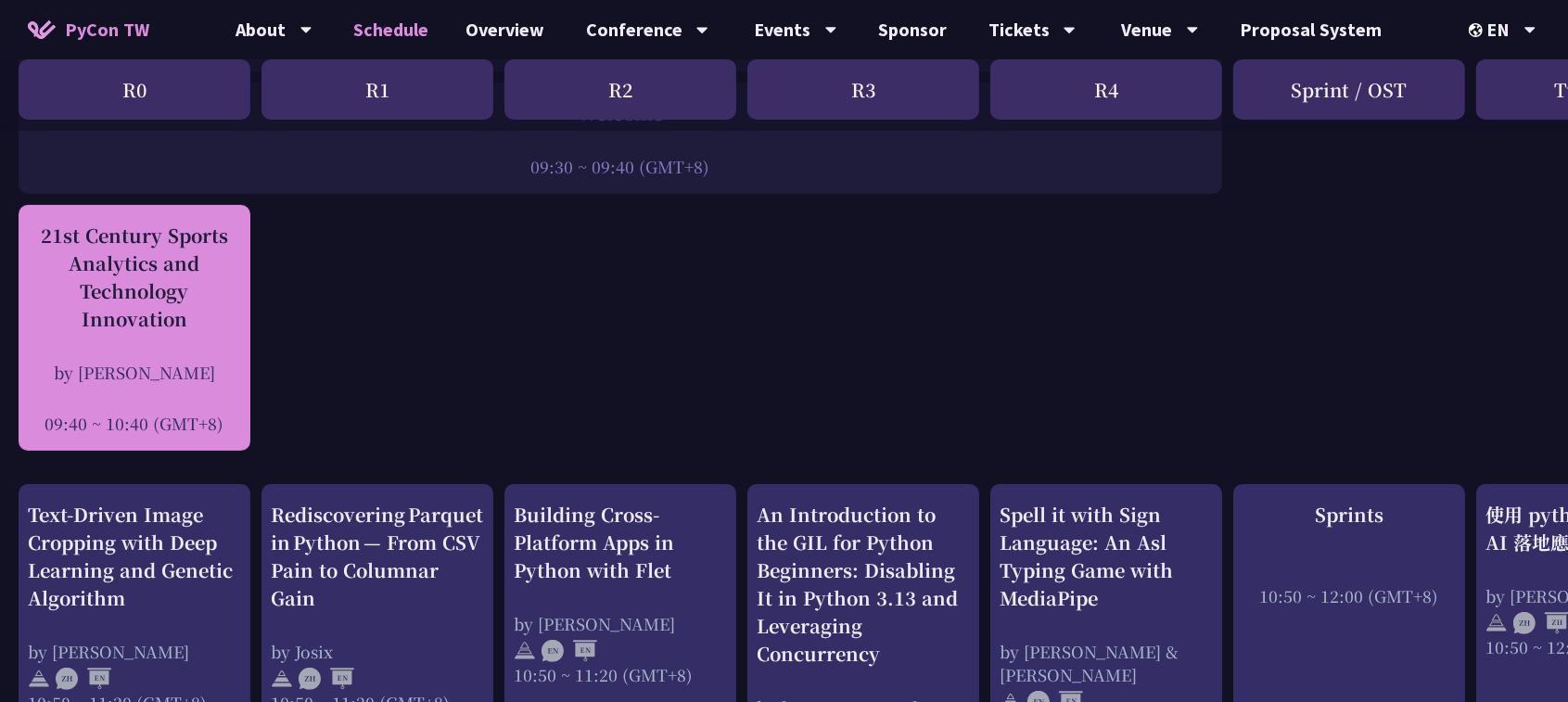
click at [178, 309] on div "21st Century Sports Analytics and Technology Innovation" at bounding box center [134, 276] width 213 height 111
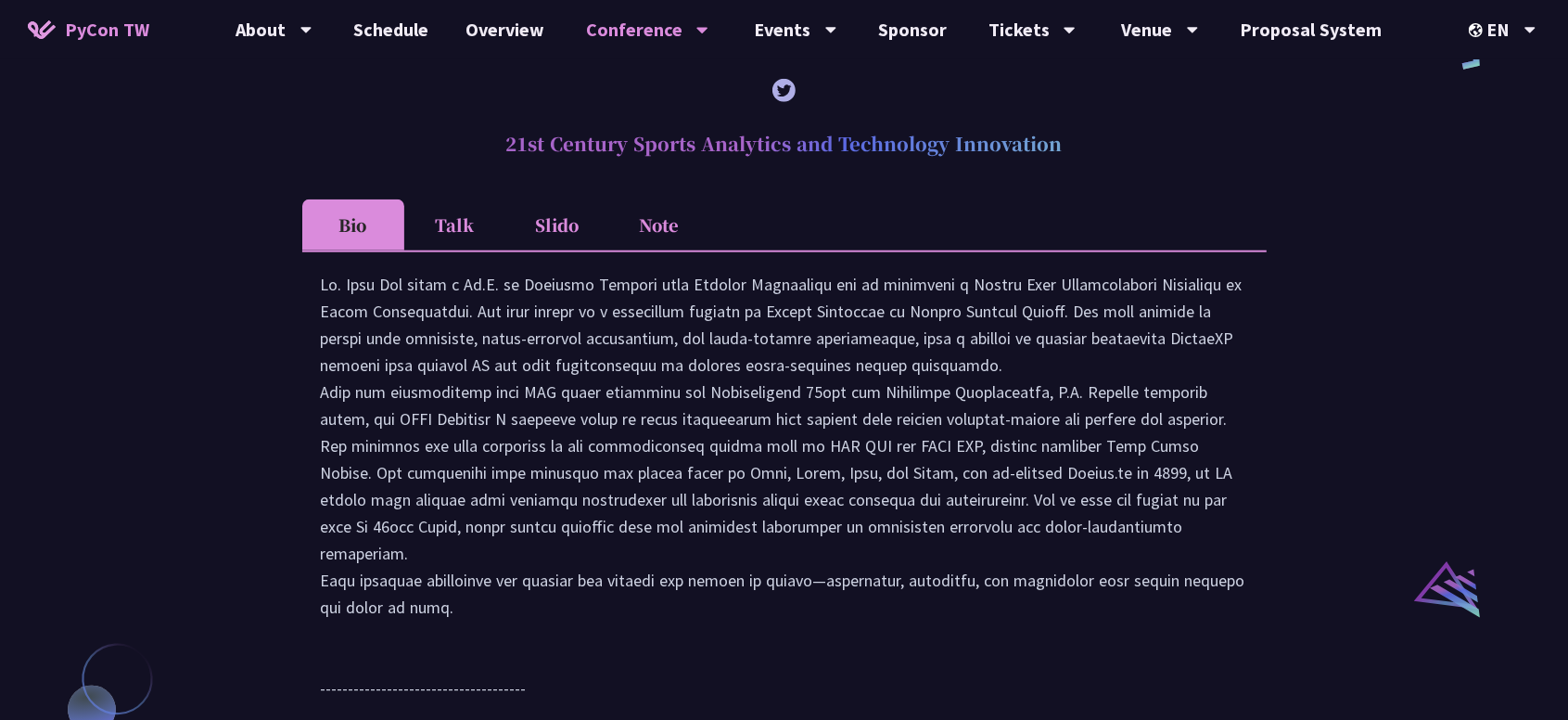
scroll to position [1518, 0]
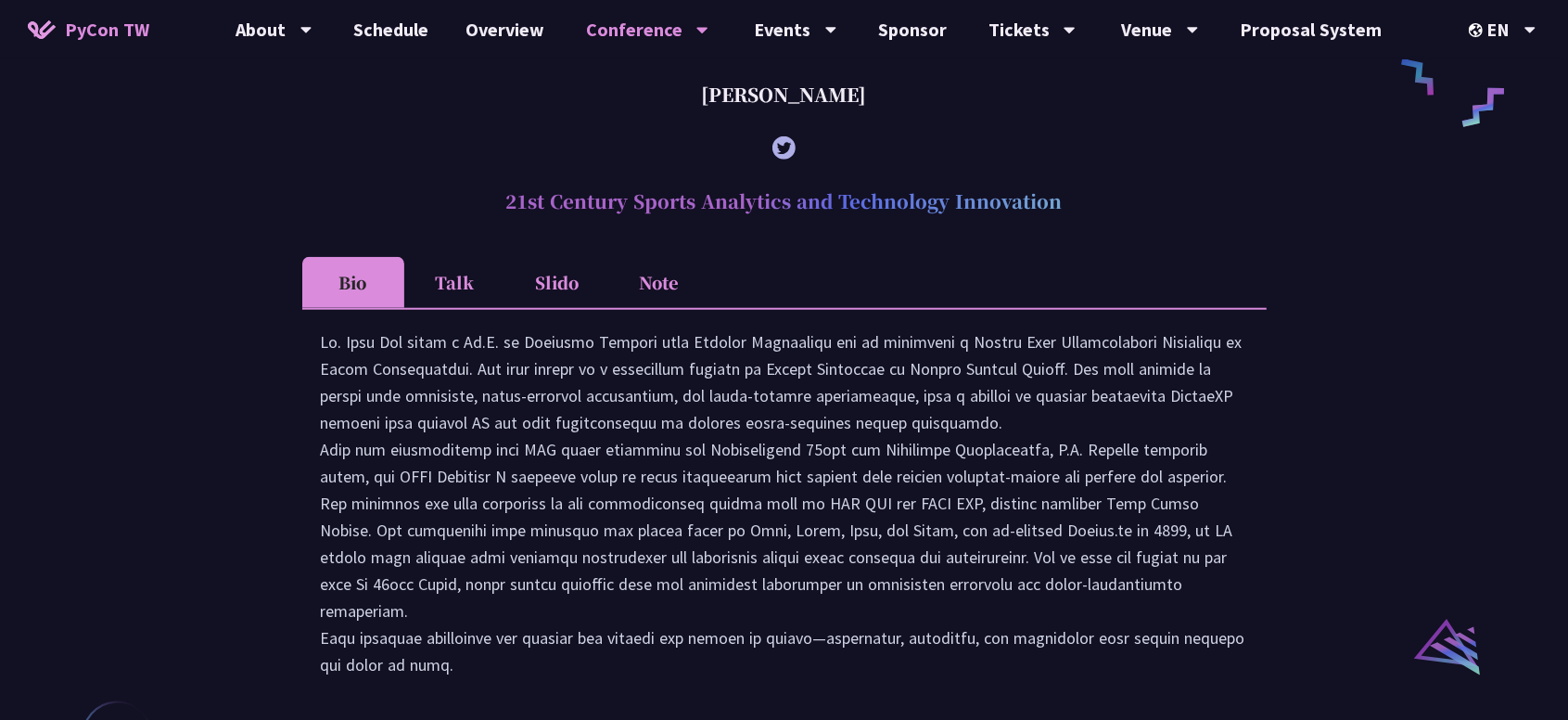
click at [460, 302] on li "Talk" at bounding box center [455, 282] width 102 height 51
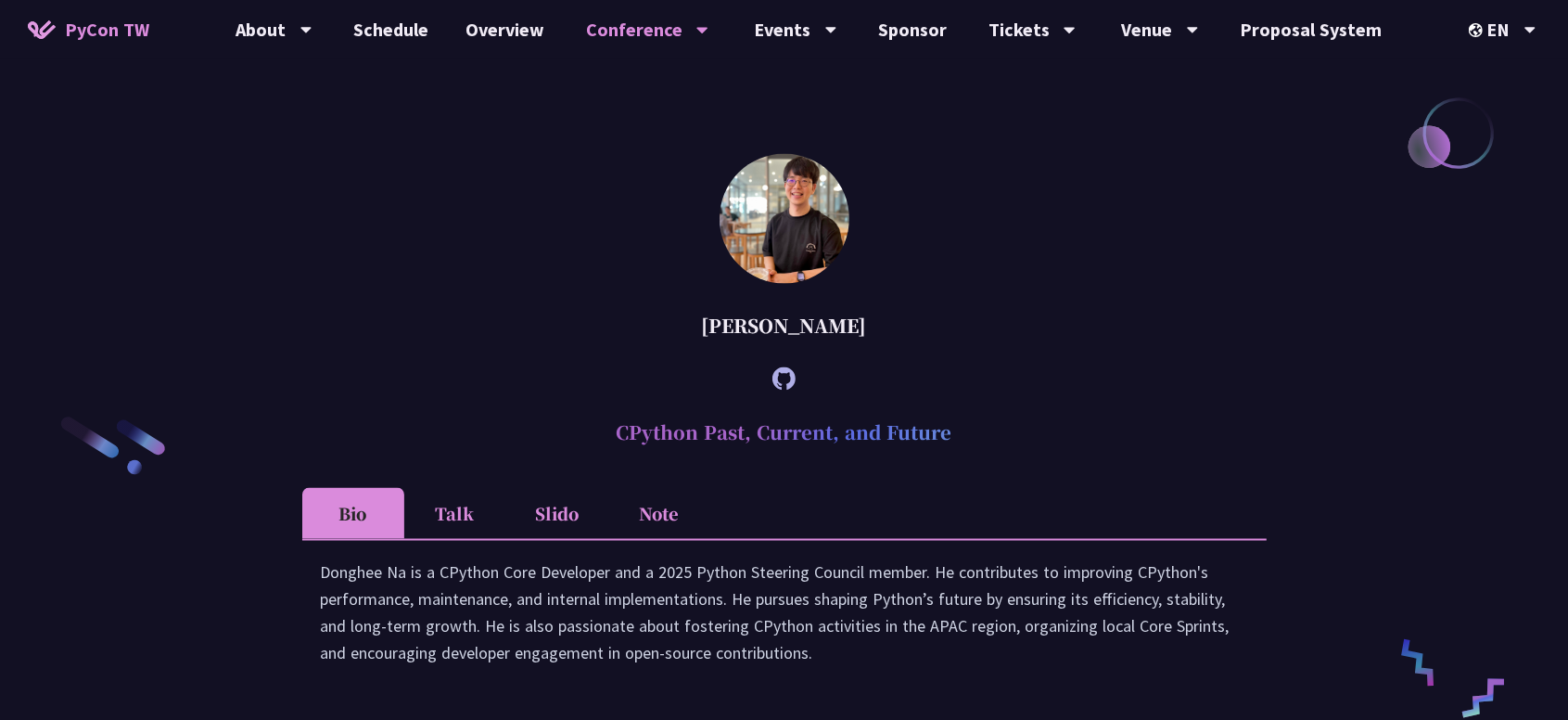
scroll to position [2771, 0]
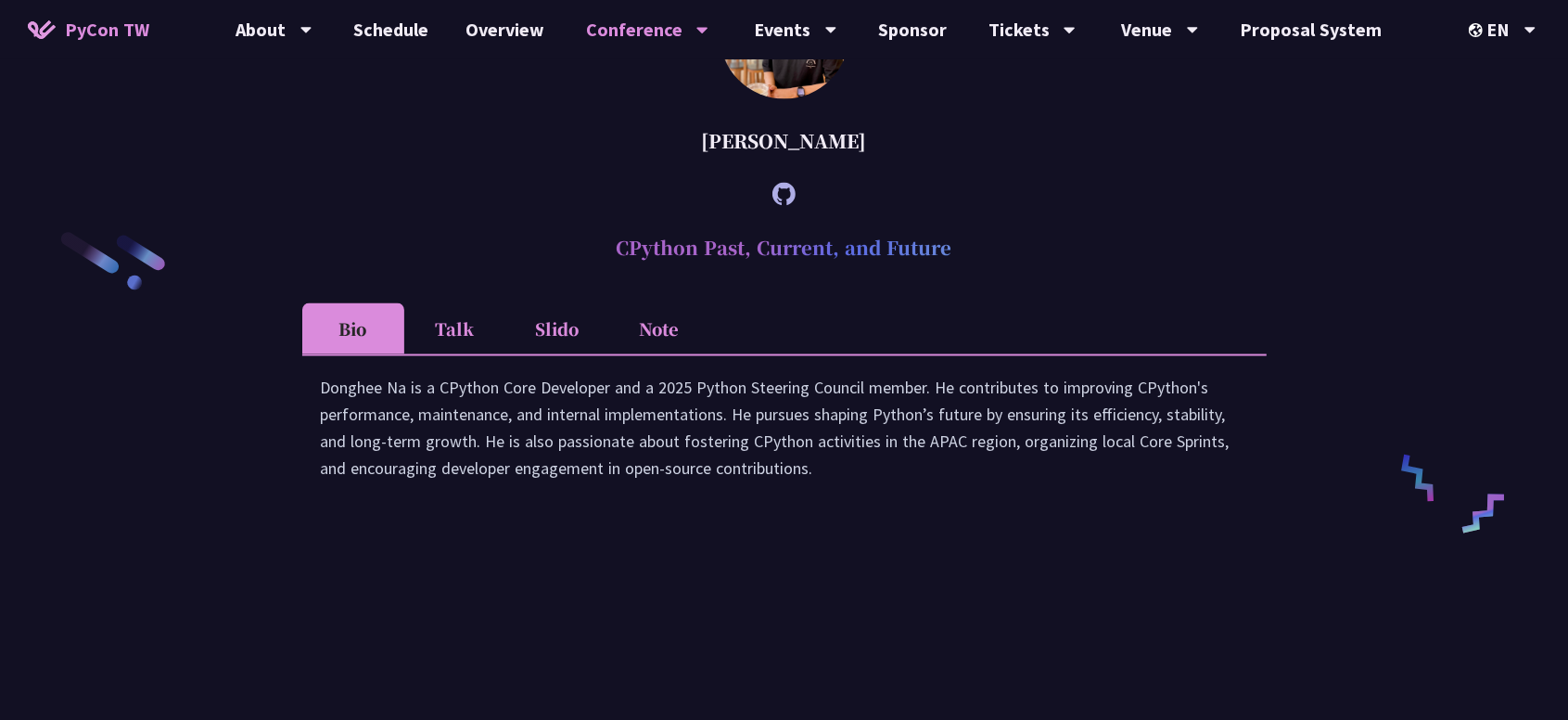
click at [650, 354] on li "Note" at bounding box center [660, 329] width 102 height 51
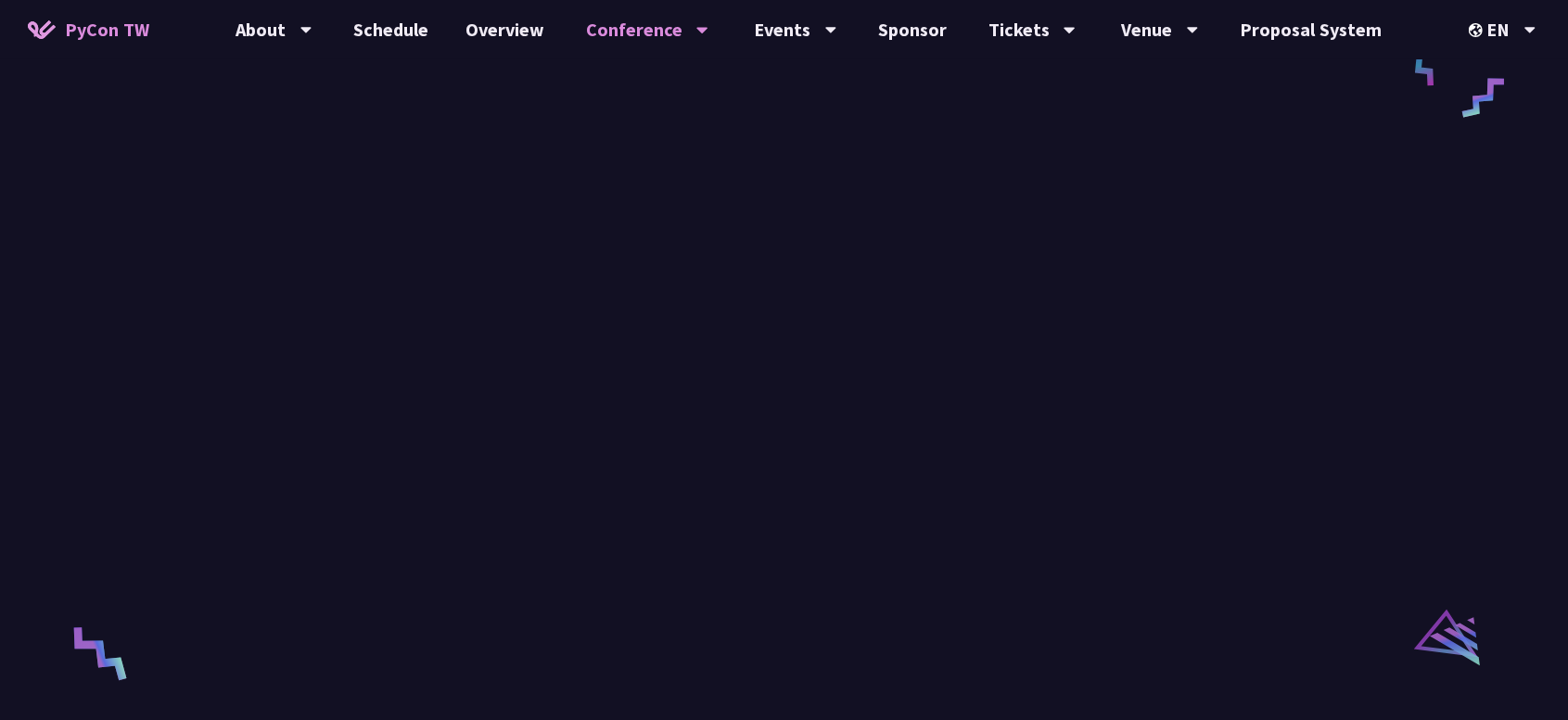
scroll to position [3188, 0]
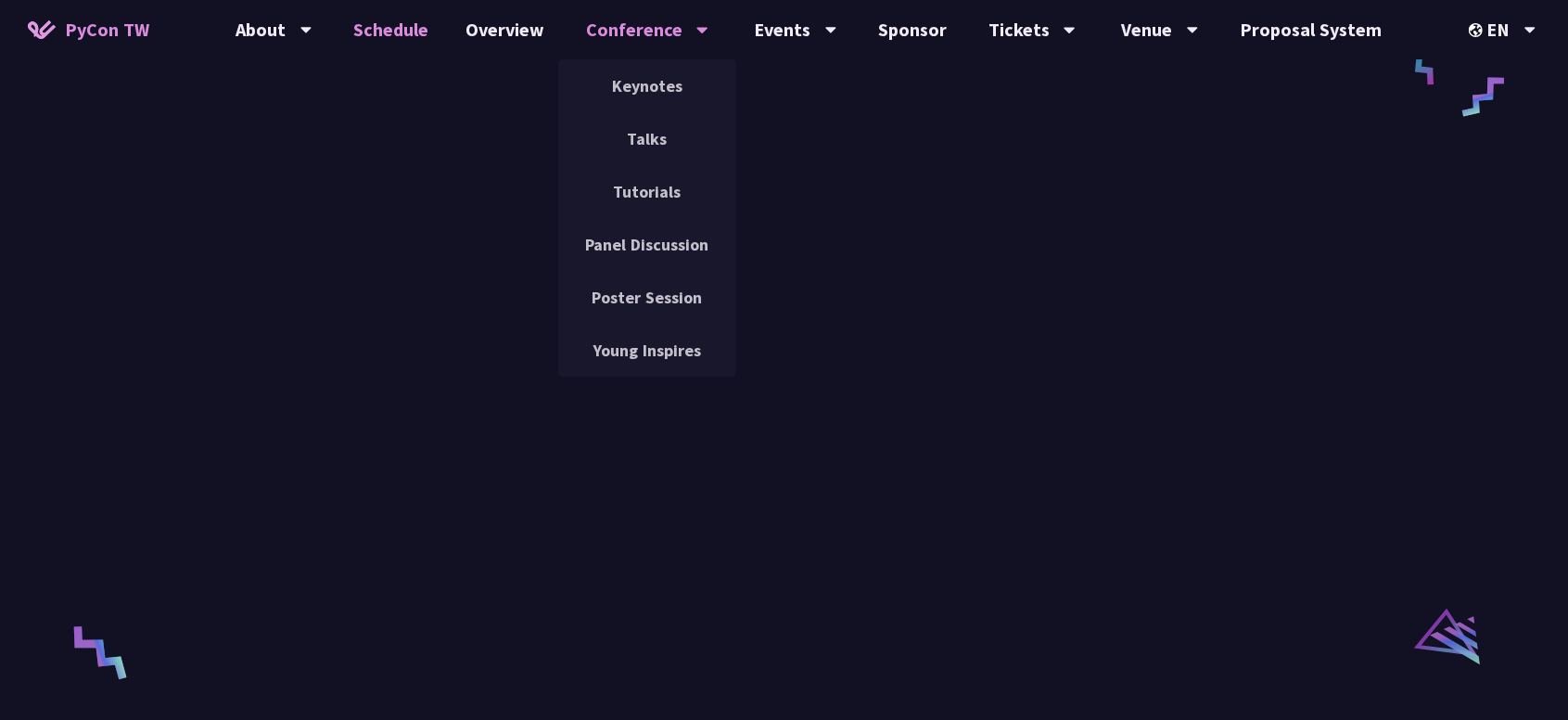
click at [392, 30] on link "Schedule" at bounding box center [391, 30] width 112 height 59
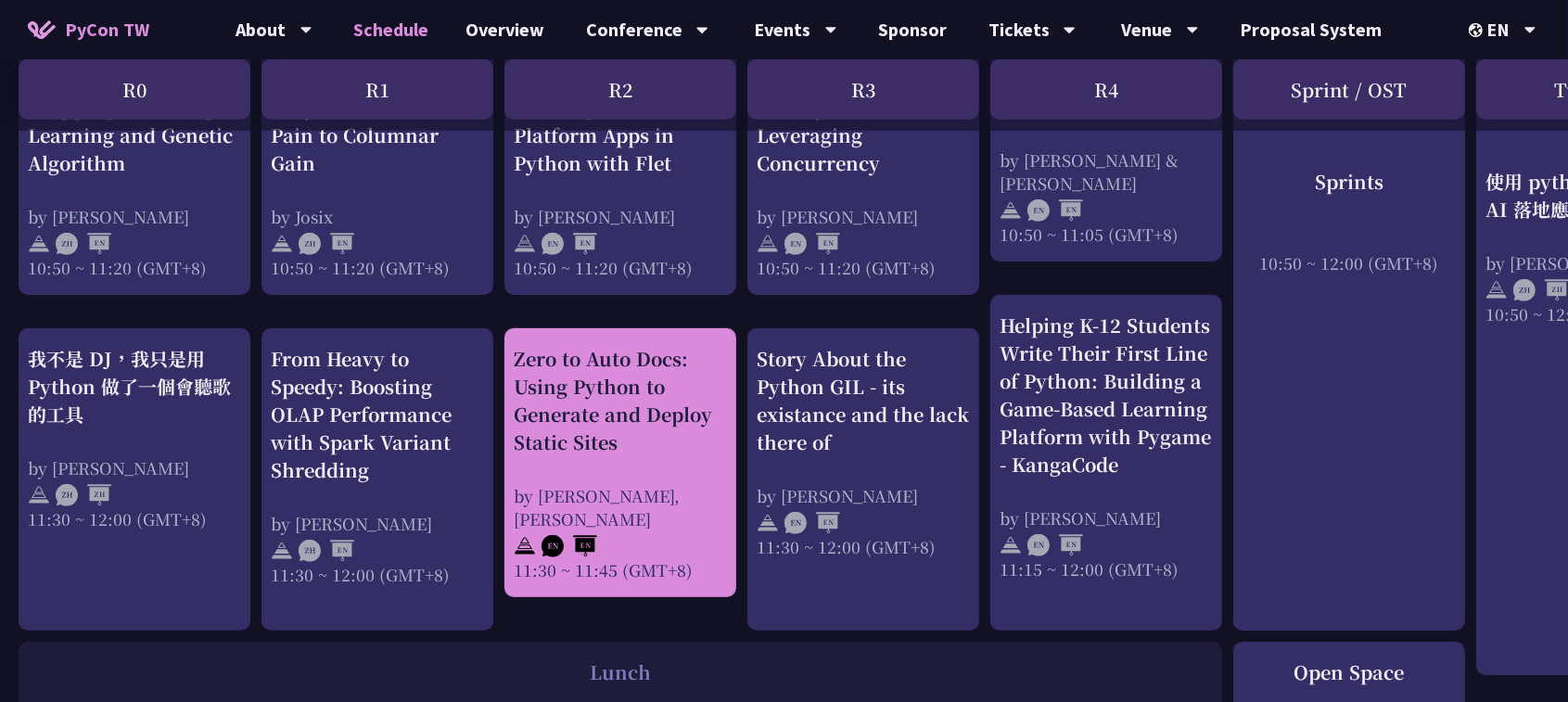
scroll to position [973, 0]
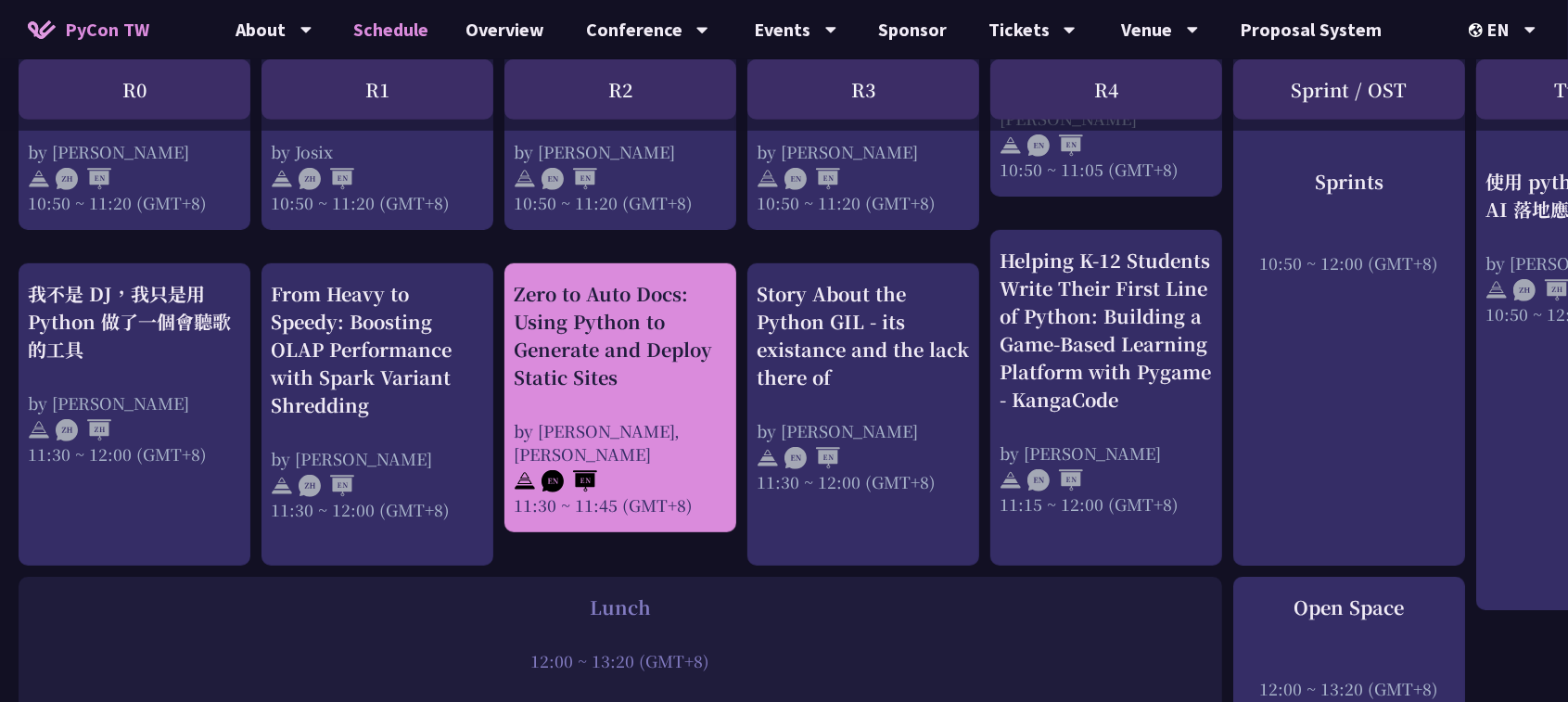
click at [655, 372] on div "Zero to Auto Docs: Using Python to Generate and Deploy Static Sites" at bounding box center [620, 335] width 213 height 111
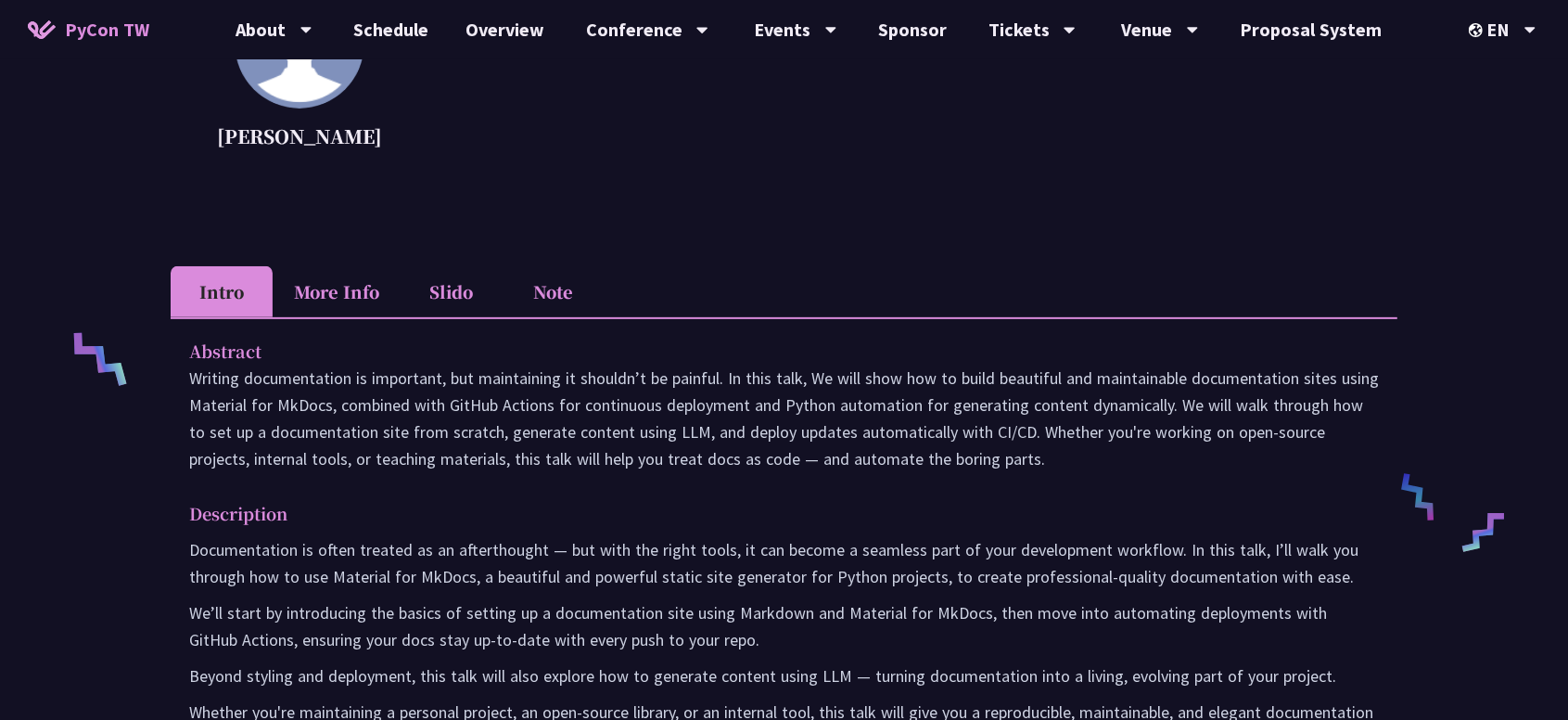
scroll to position [557, 0]
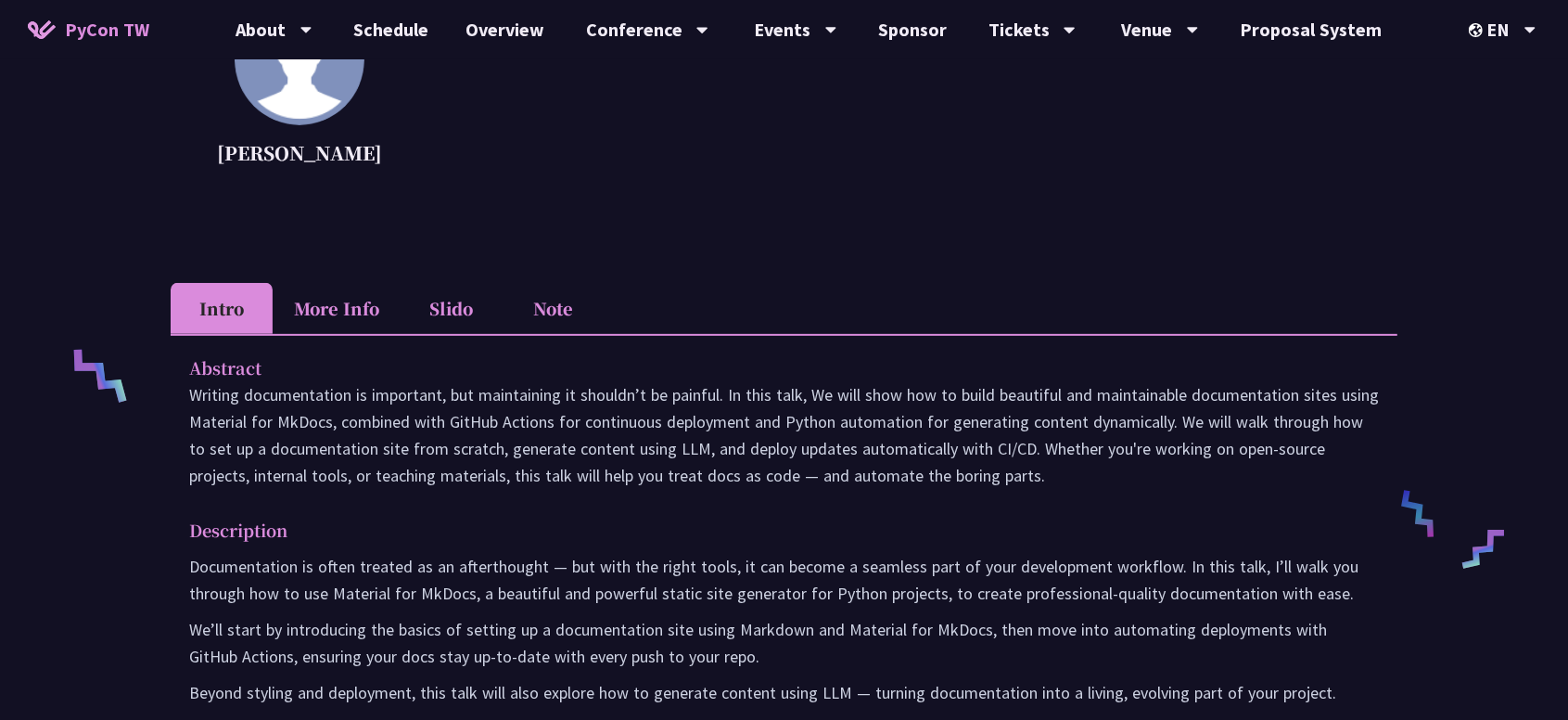
click at [549, 312] on li "Note" at bounding box center [553, 309] width 102 height 51
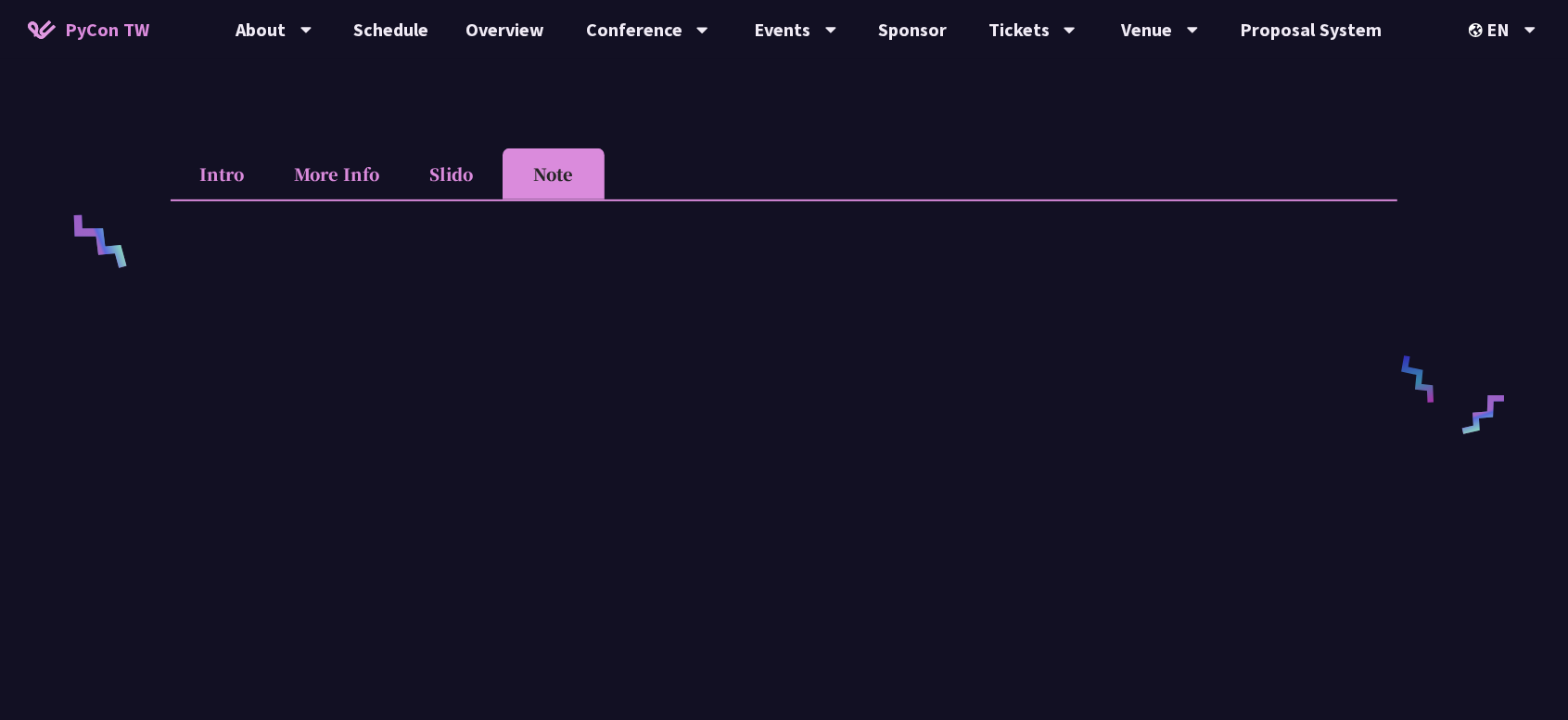
scroll to position [835, 0]
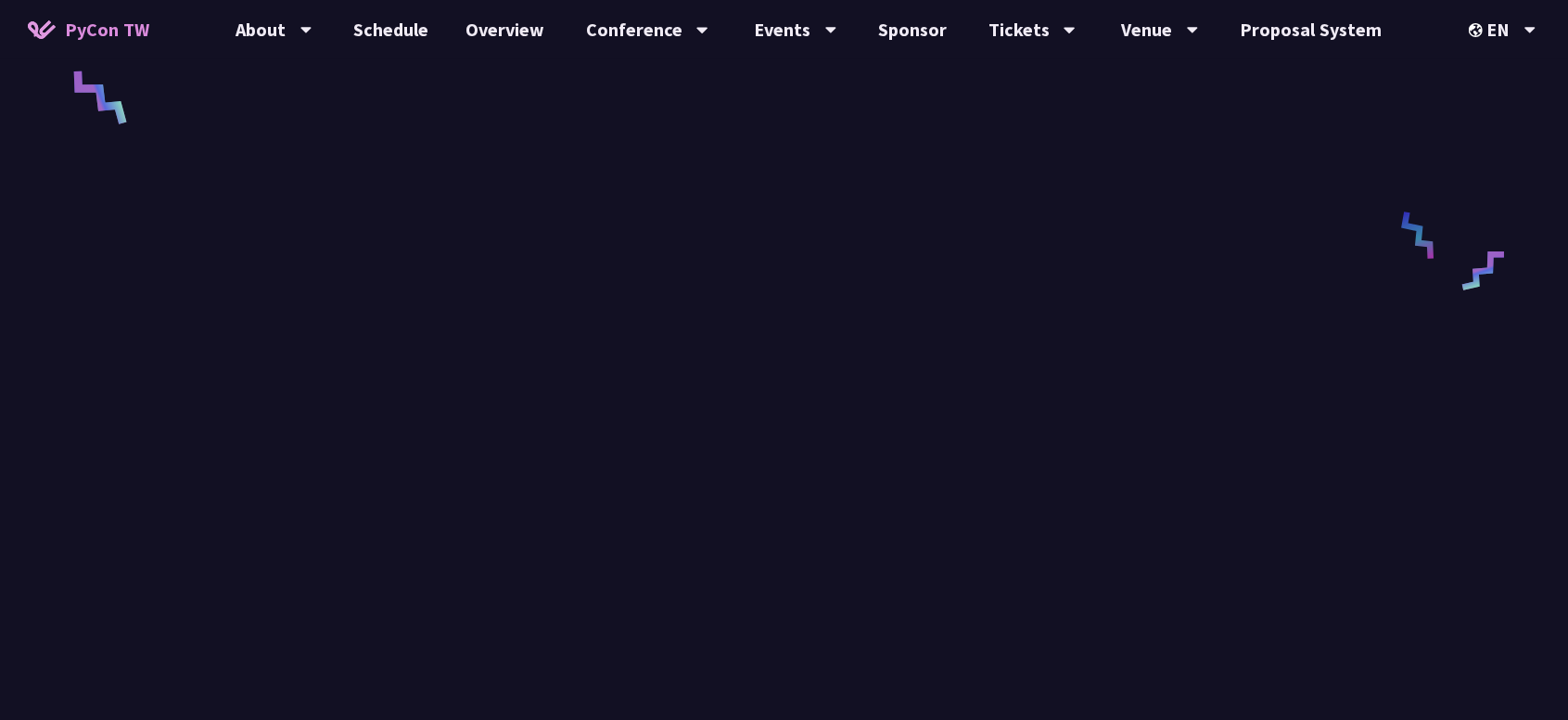
click at [1458, 116] on div "Zero to Auto Docs: Using Python to Generate and Deploy Static Sites [PERSON_NAM…" at bounding box center [784, 333] width 1568 height 2338
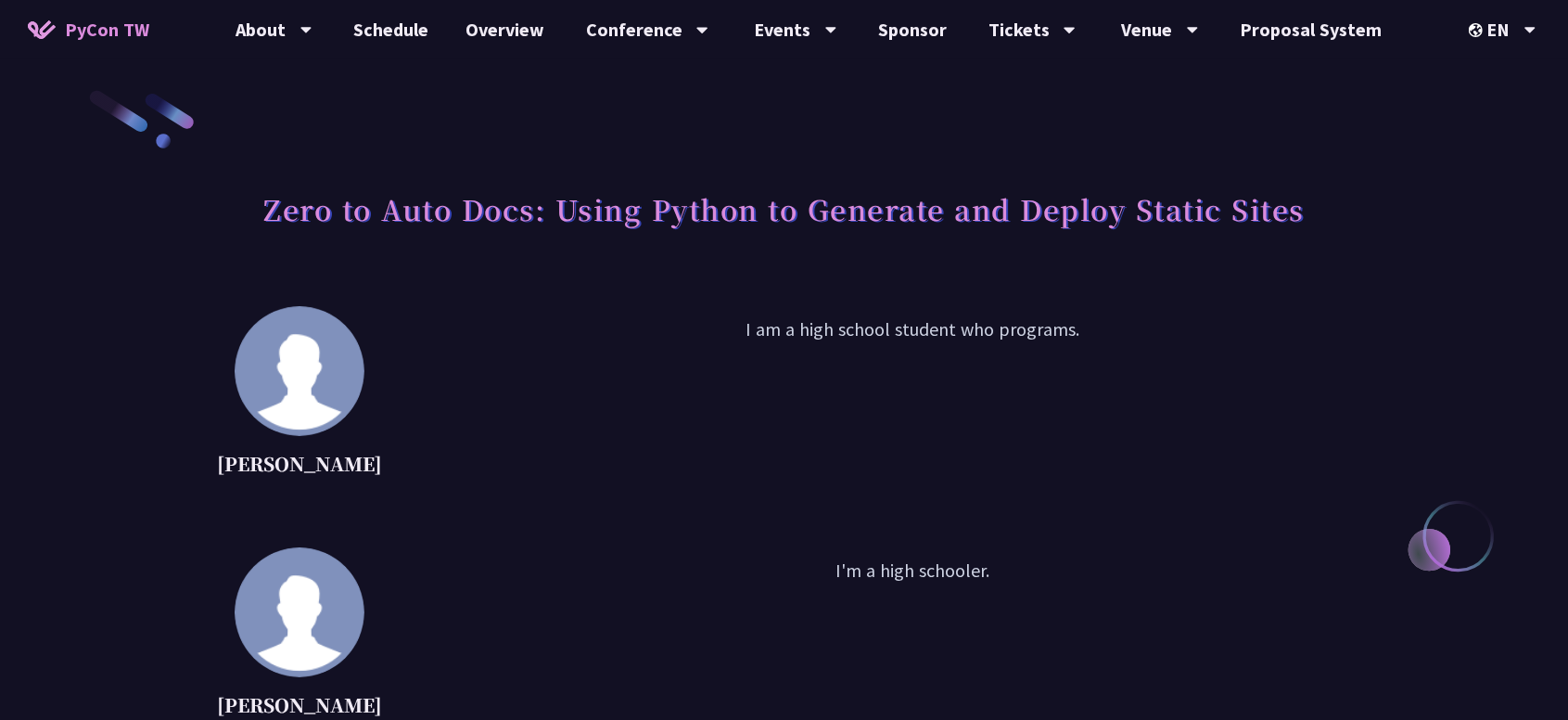
scroll to position [0, 0]
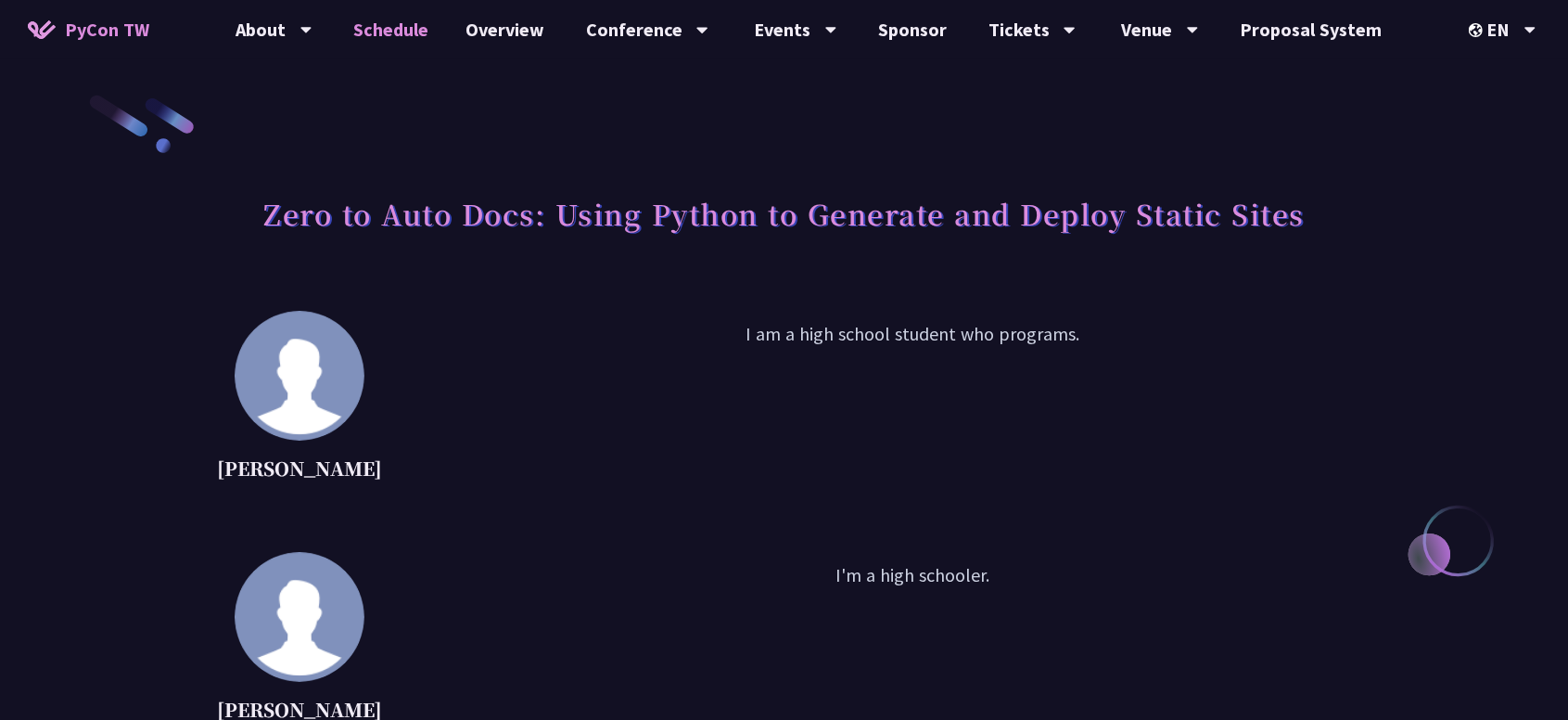
click at [424, 34] on link "Schedule" at bounding box center [391, 30] width 112 height 59
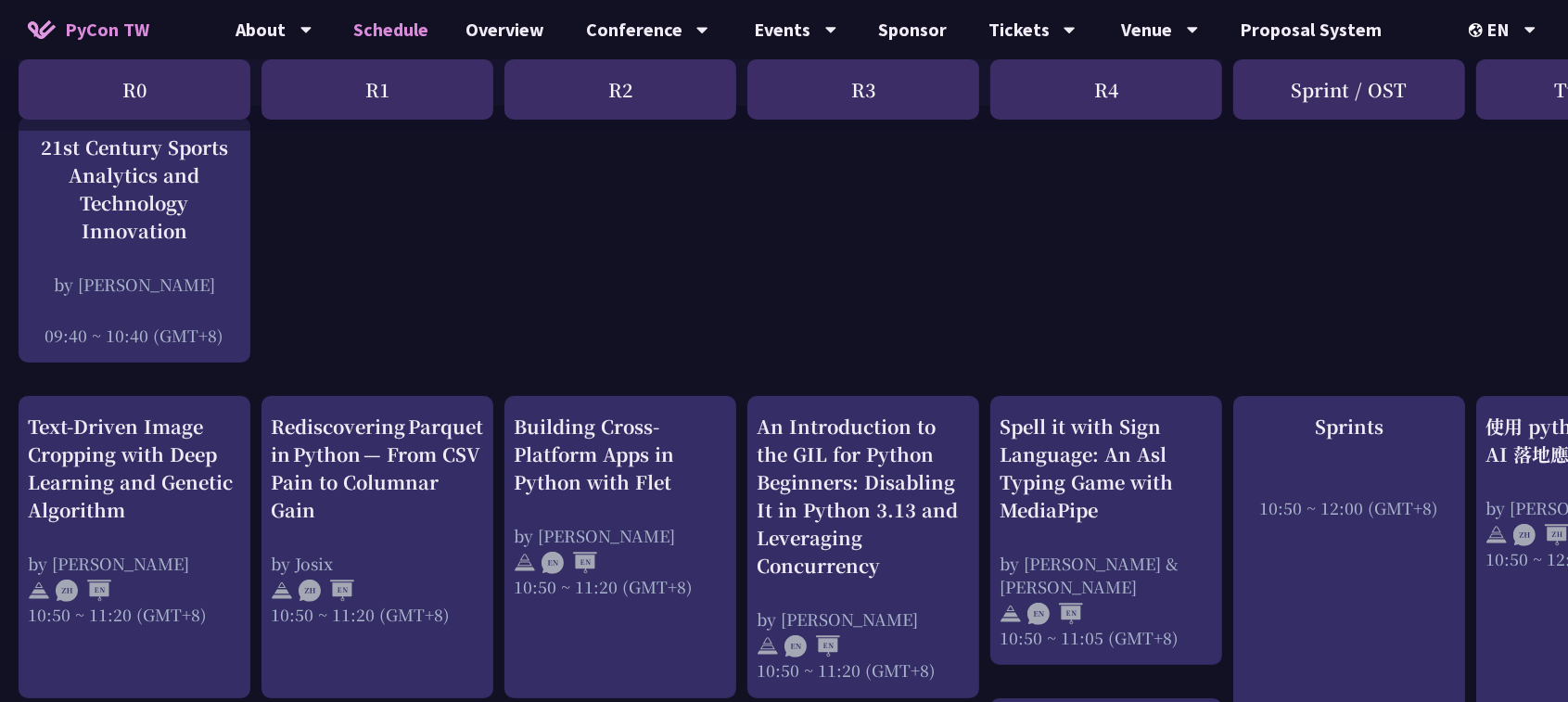
scroll to position [139, 0]
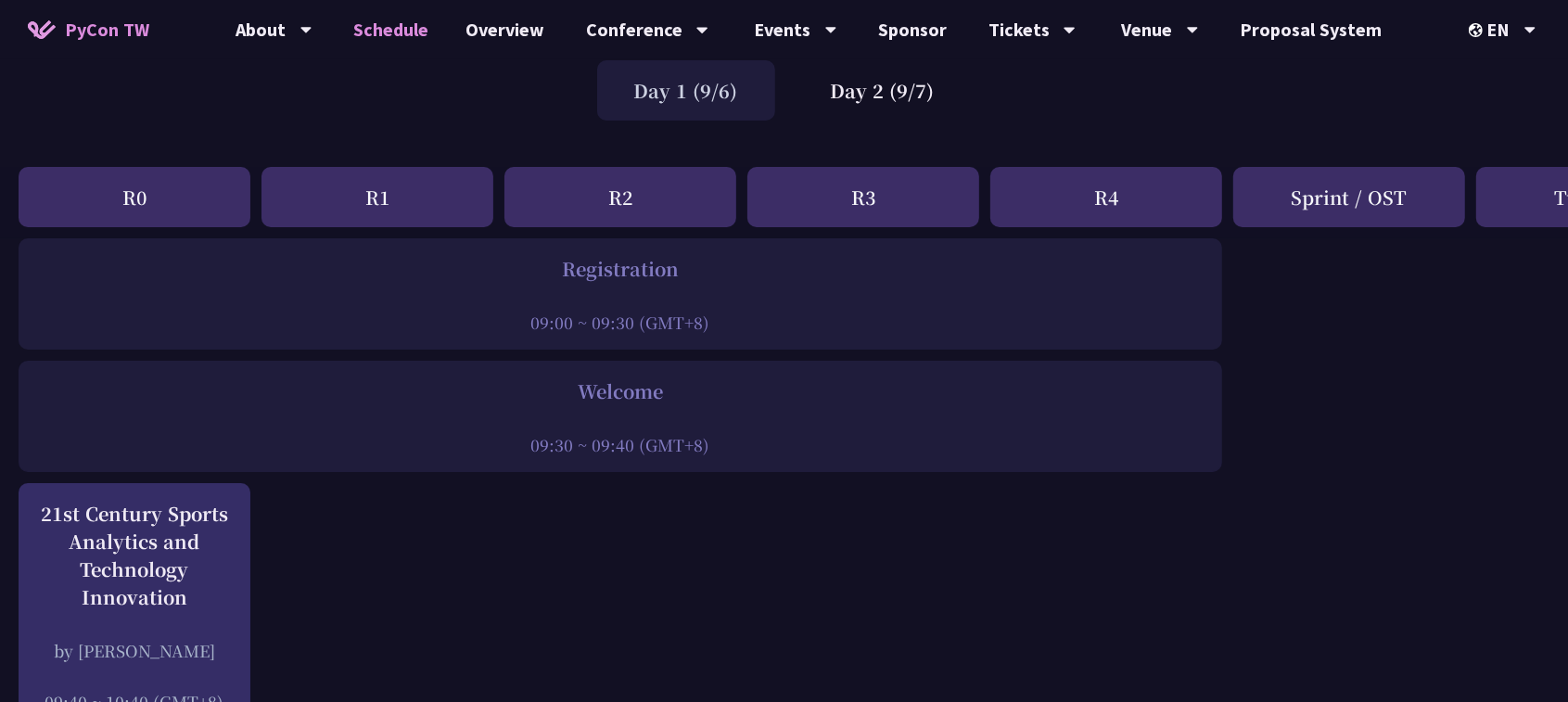
click at [613, 188] on div "R2" at bounding box center [620, 197] width 232 height 60
click at [859, 102] on div "Day 2 (9/7)" at bounding box center [882, 89] width 178 height 60
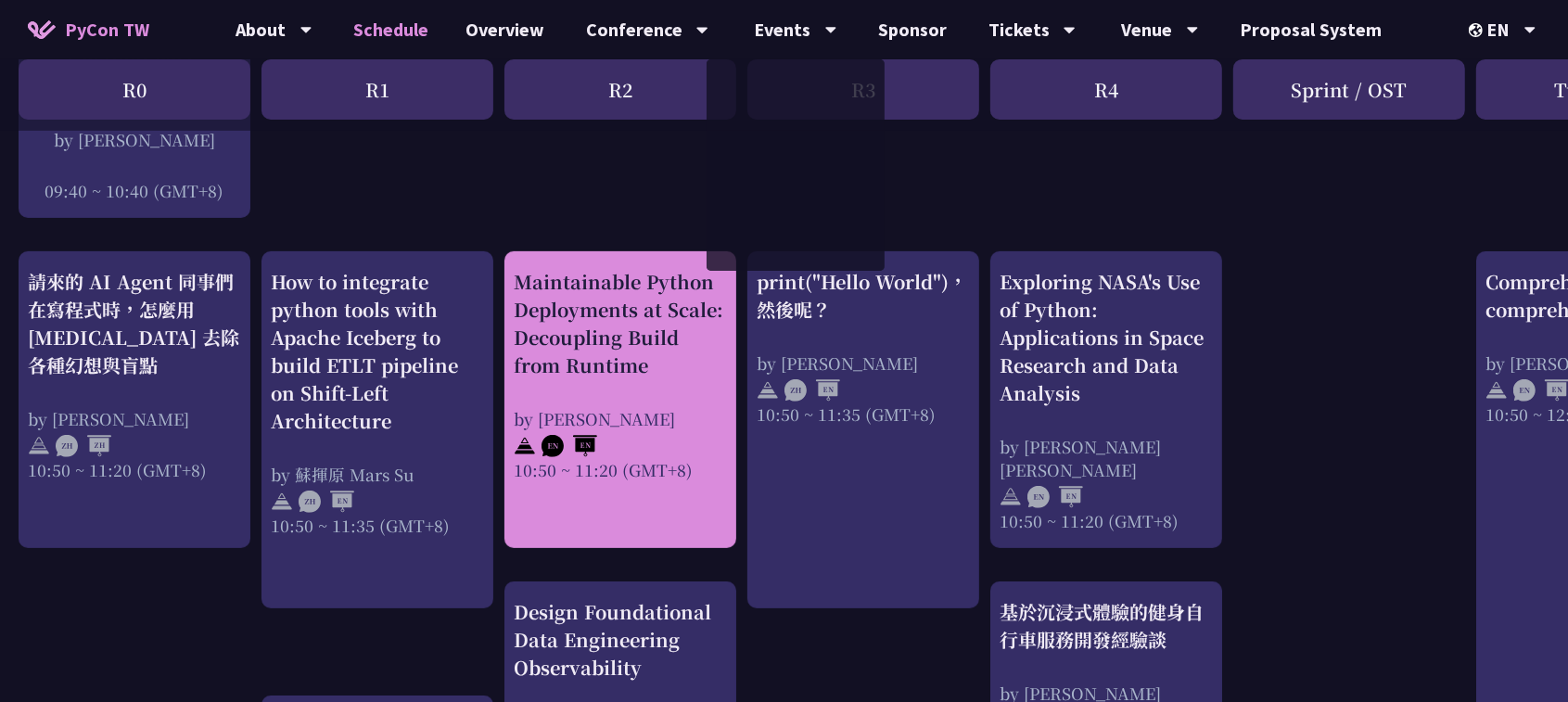
scroll to position [835, 0]
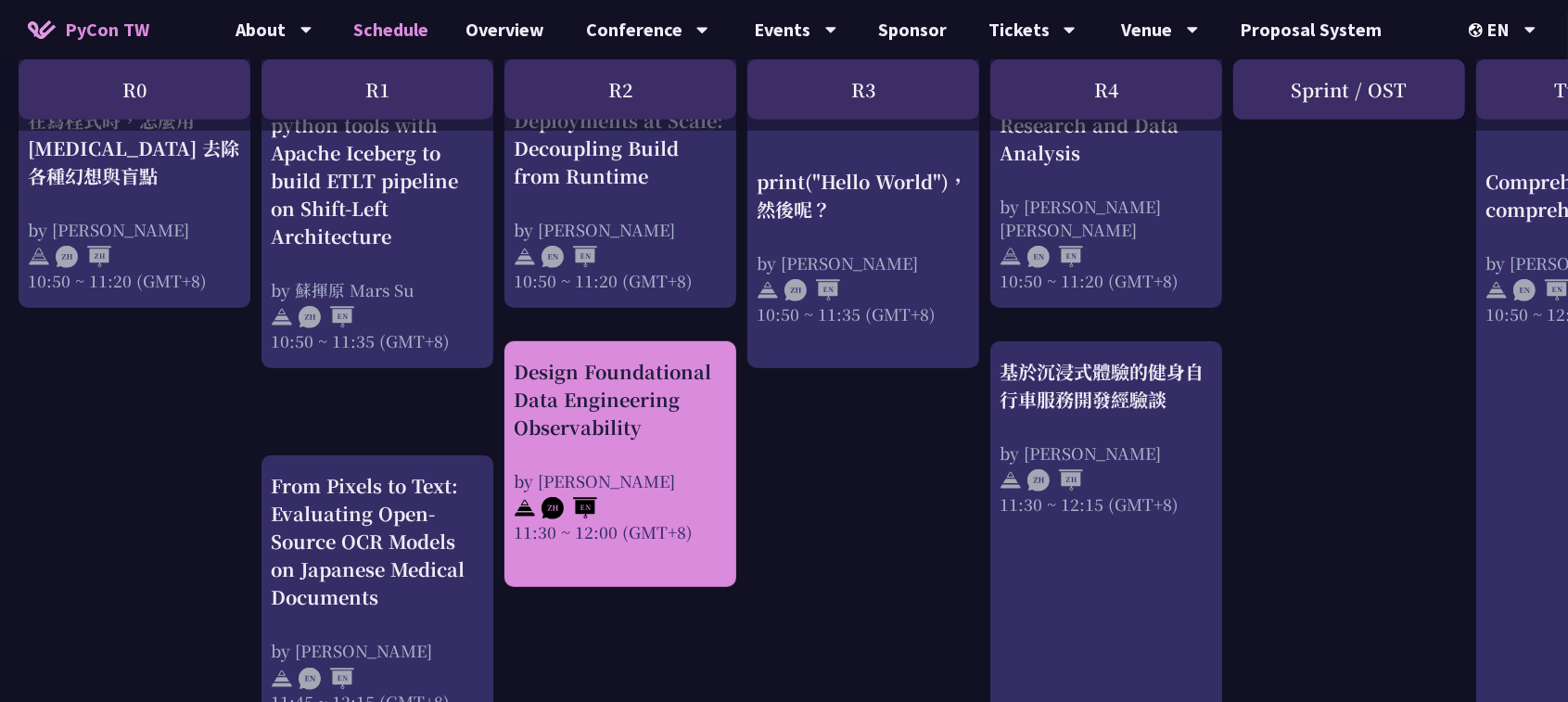
click at [641, 416] on div "Design Foundational Data Engineering Observability" at bounding box center [620, 399] width 213 height 84
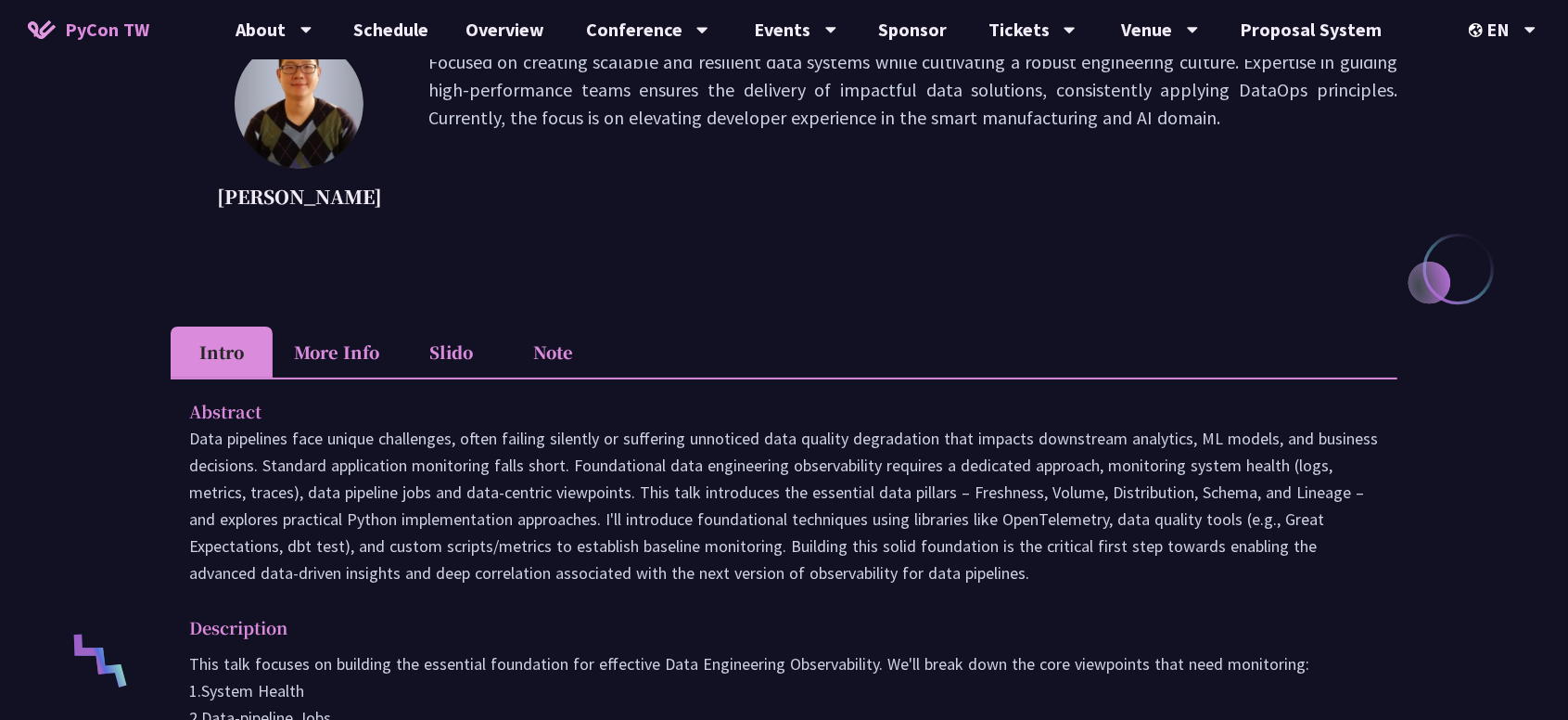
scroll to position [278, 0]
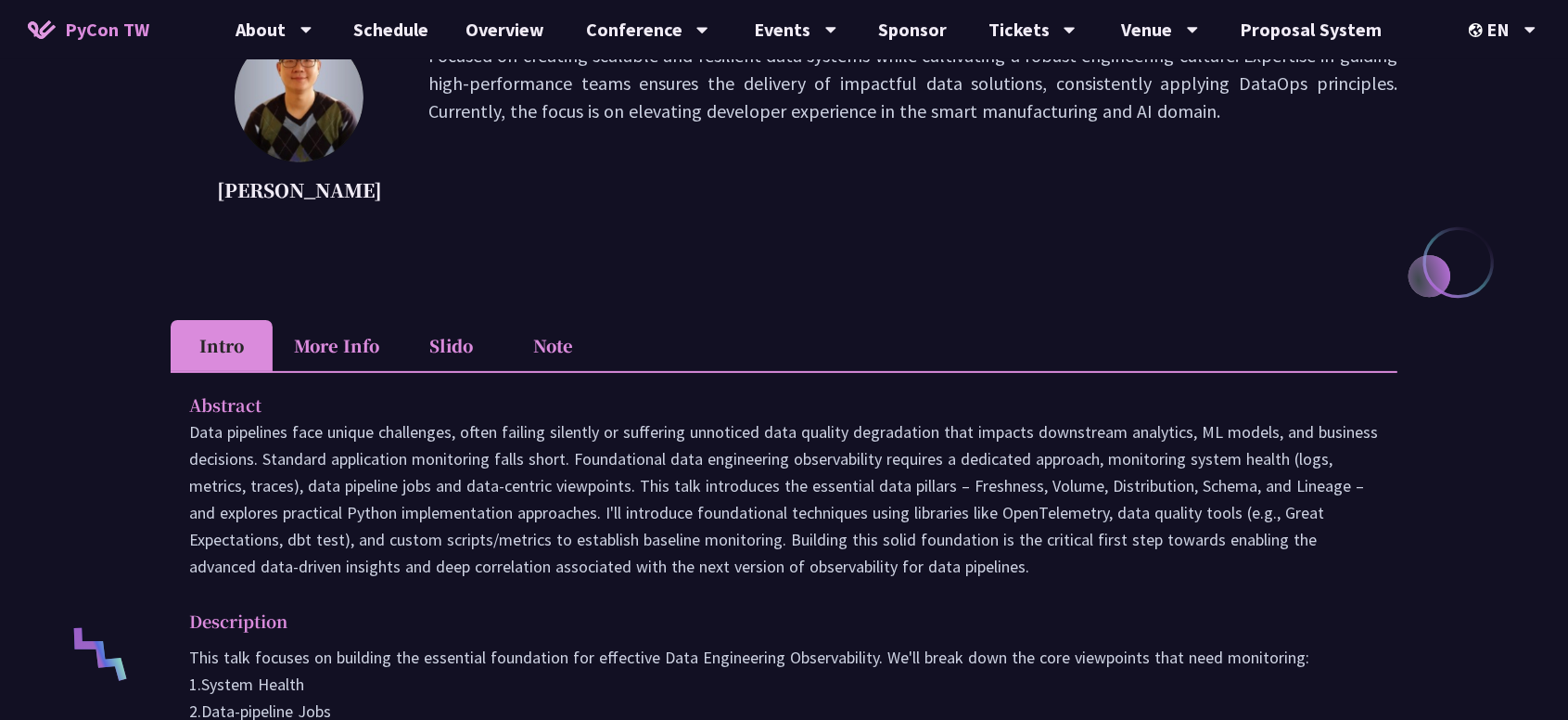
click at [557, 345] on li "Note" at bounding box center [553, 345] width 102 height 51
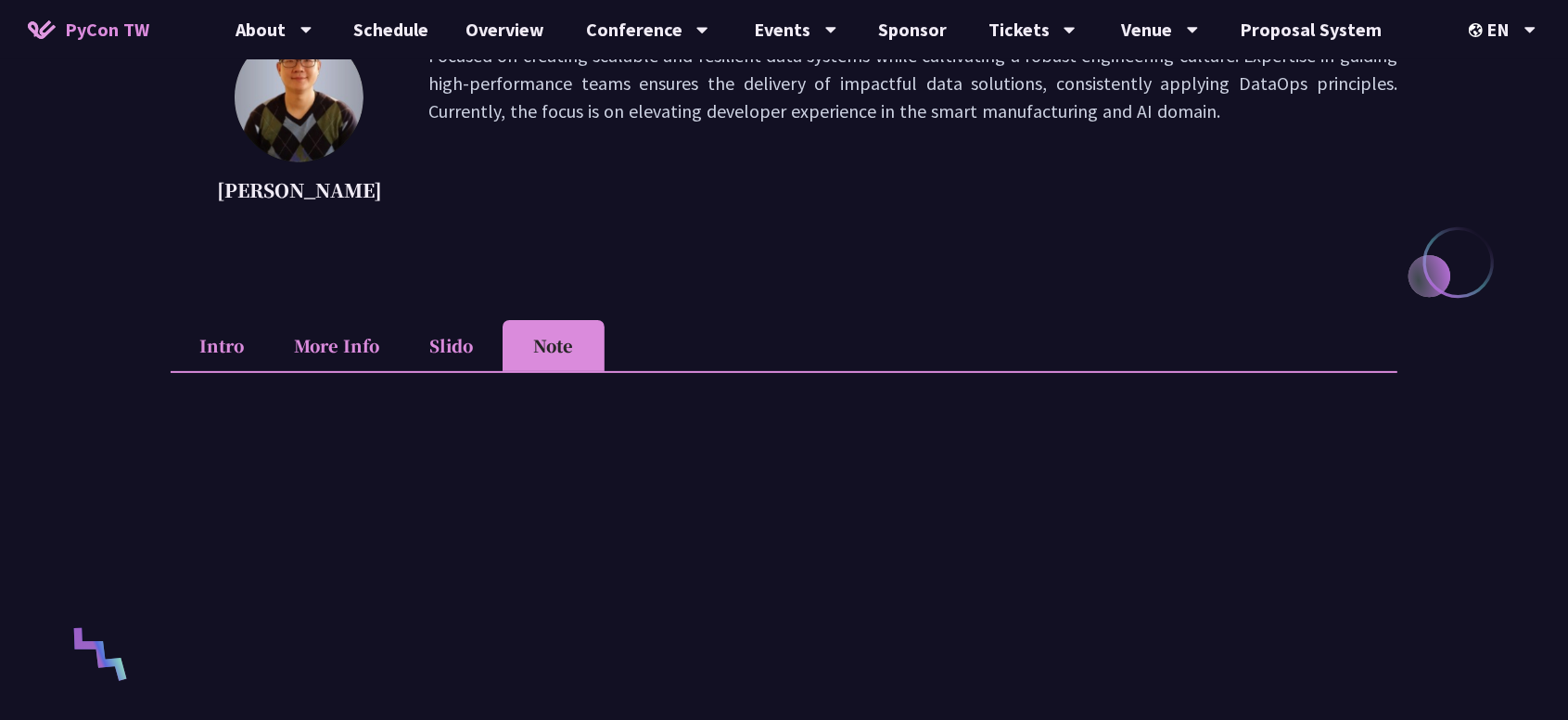
scroll to position [557, 0]
